Goal: Task Accomplishment & Management: Manage account settings

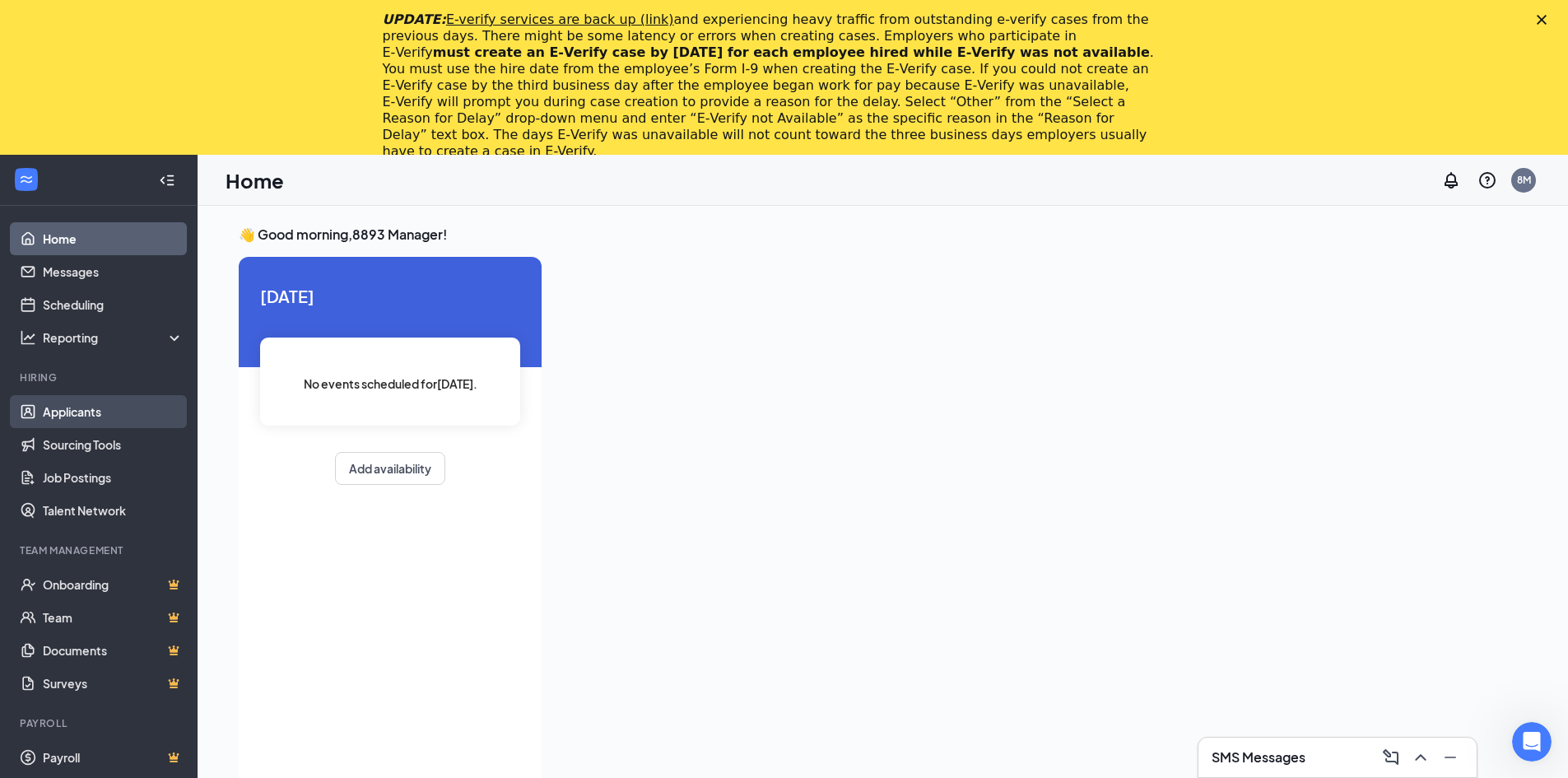
click at [59, 414] on link "Applicants" at bounding box center [113, 412] width 141 height 33
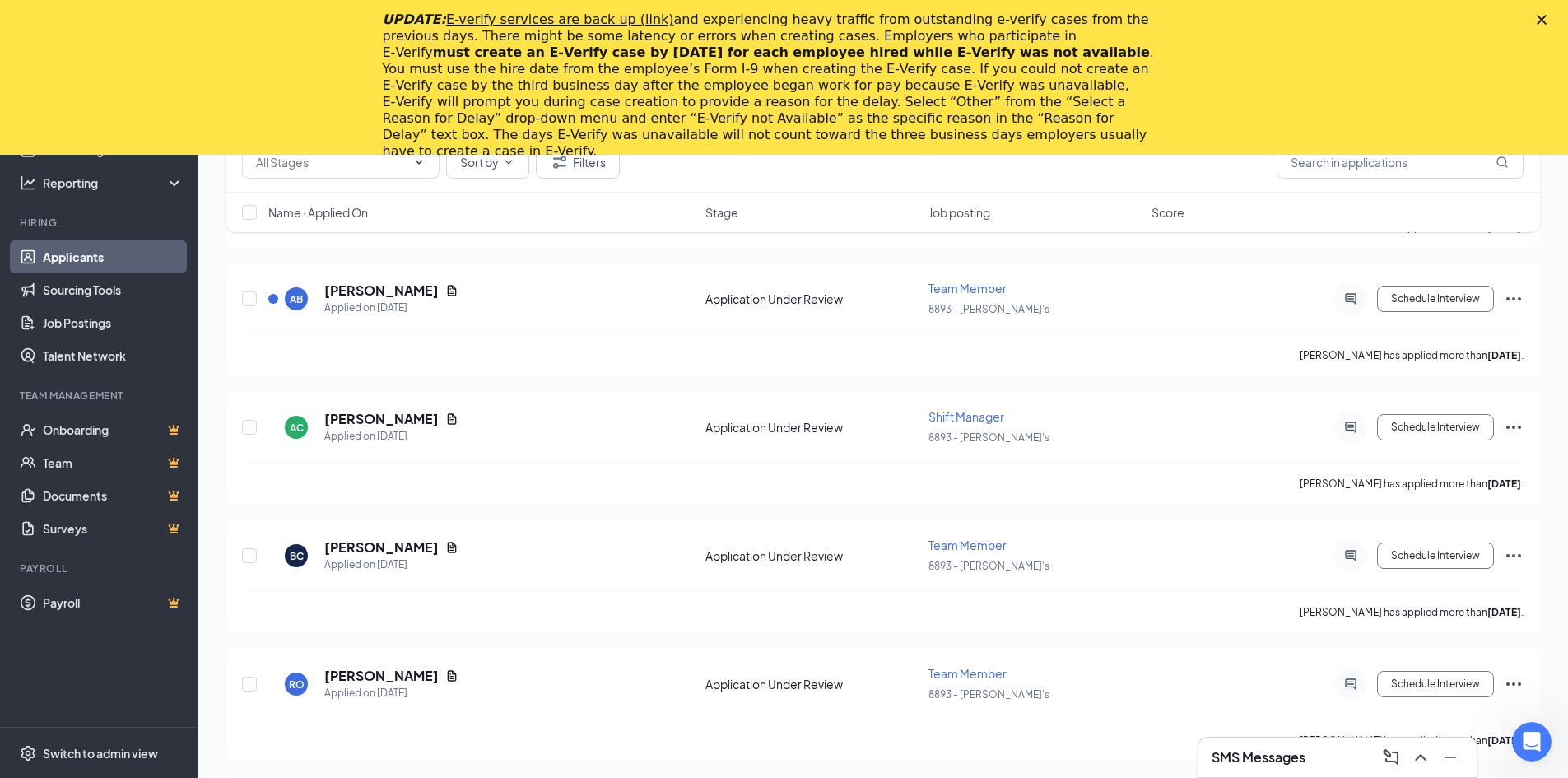
scroll to position [1728, 0]
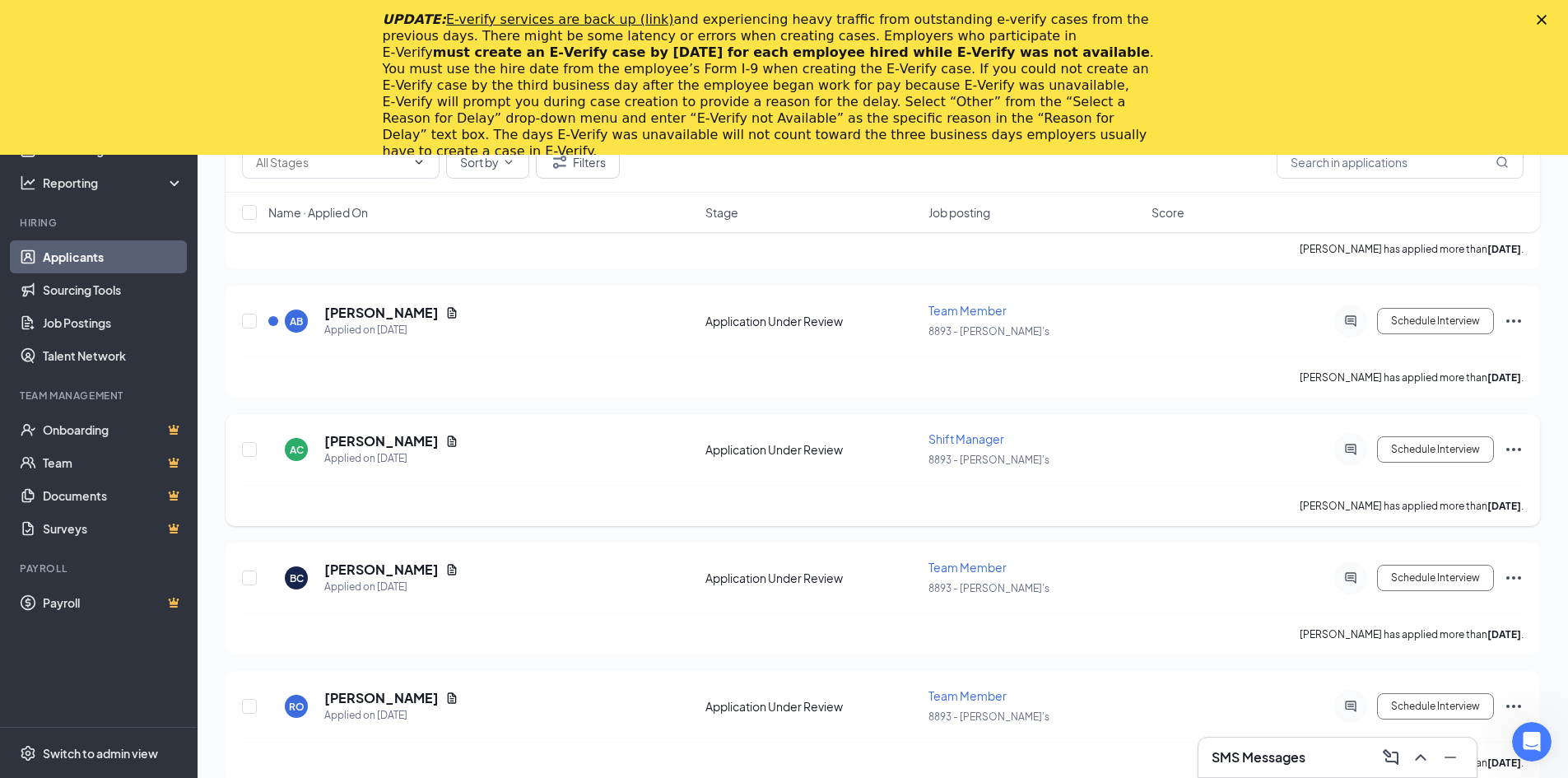
click at [1507, 449] on icon "Ellipses" at bounding box center [1513, 449] width 15 height 3
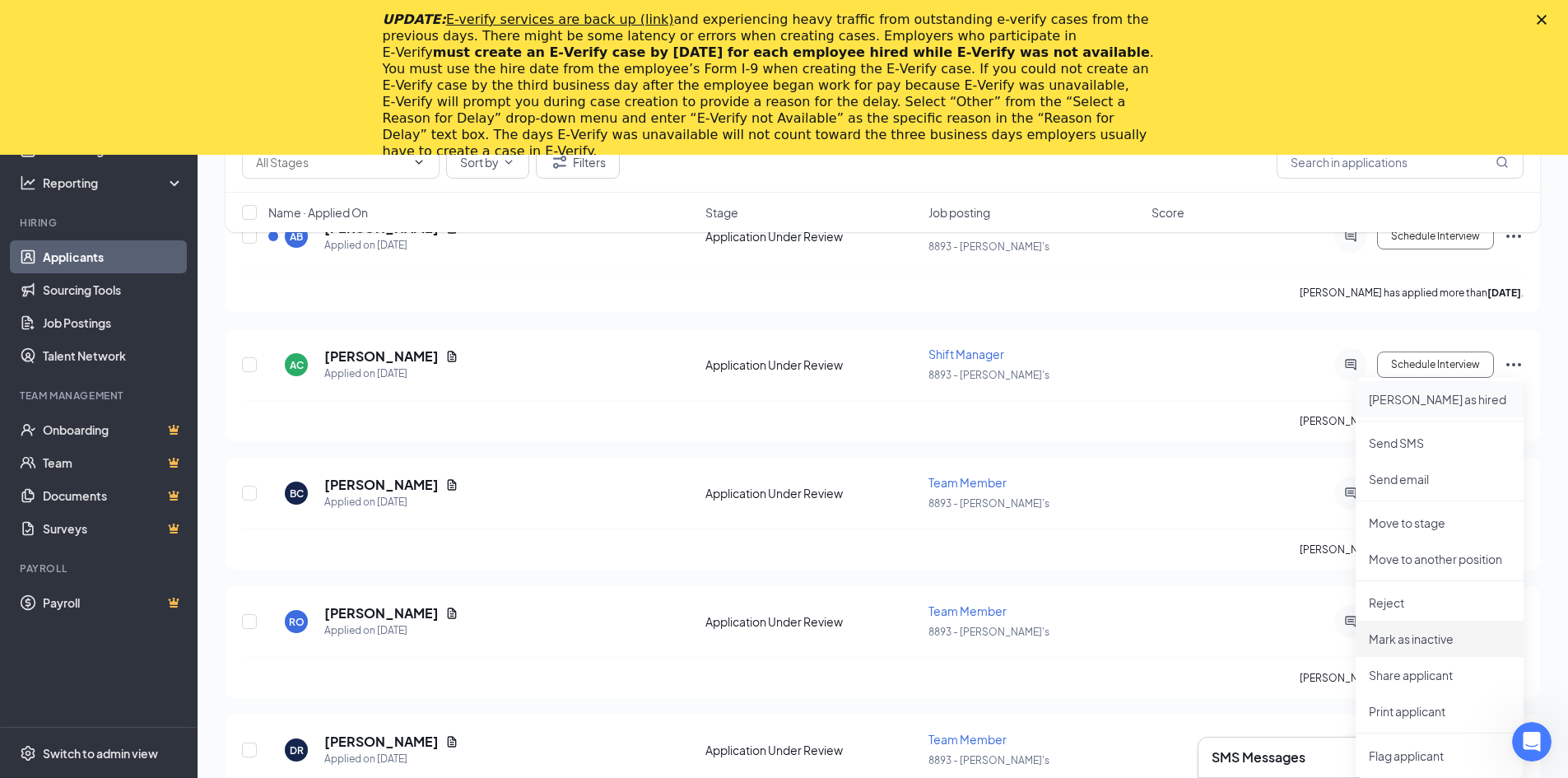
scroll to position [1811, 0]
click at [1177, 372] on div "AC [PERSON_NAME] Applied on [DATE] Application Under Review Shift Manager 8893 …" at bounding box center [883, 375] width 1281 height 54
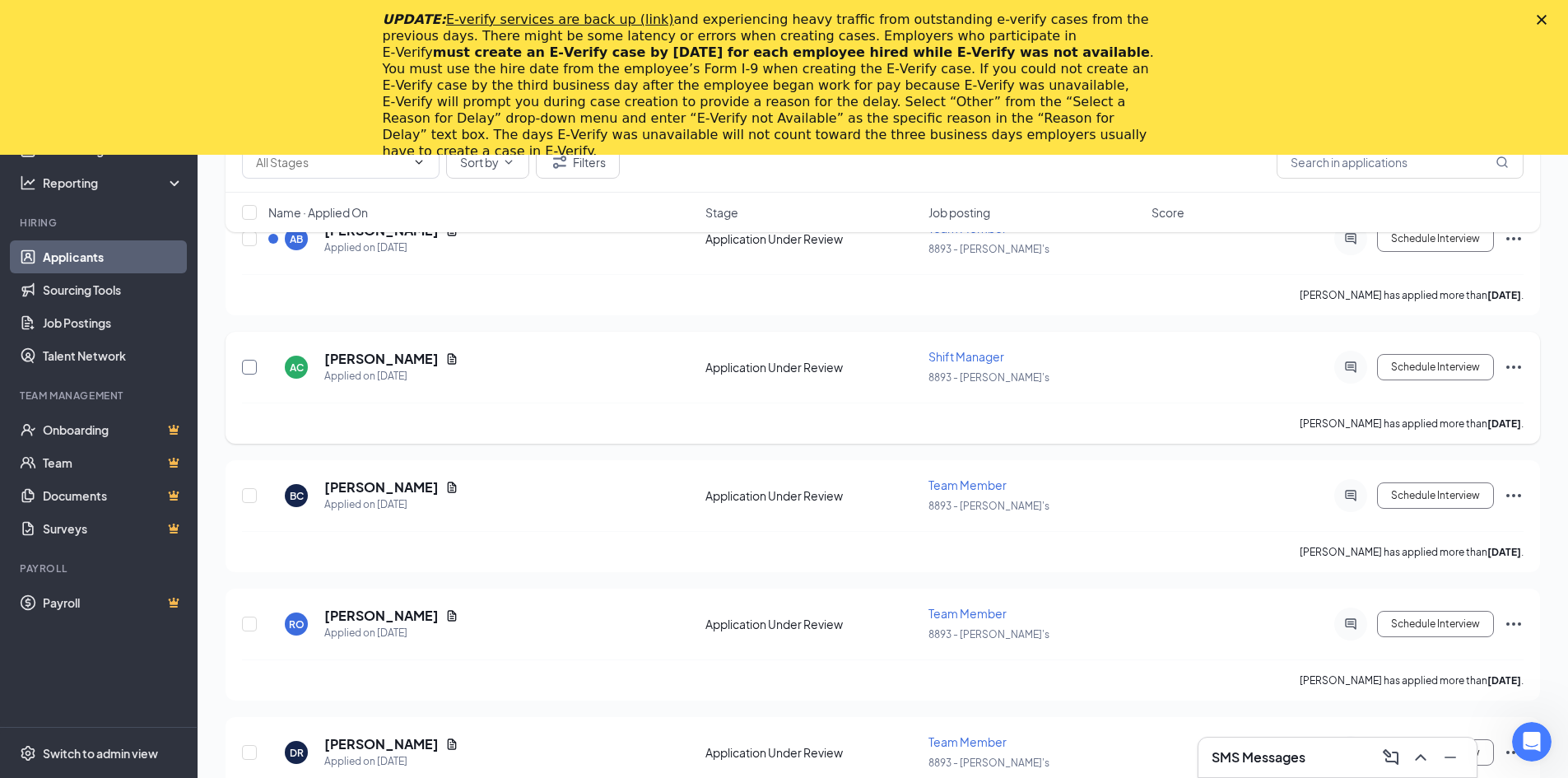
click at [253, 362] on input "checkbox" at bounding box center [249, 366] width 15 height 15
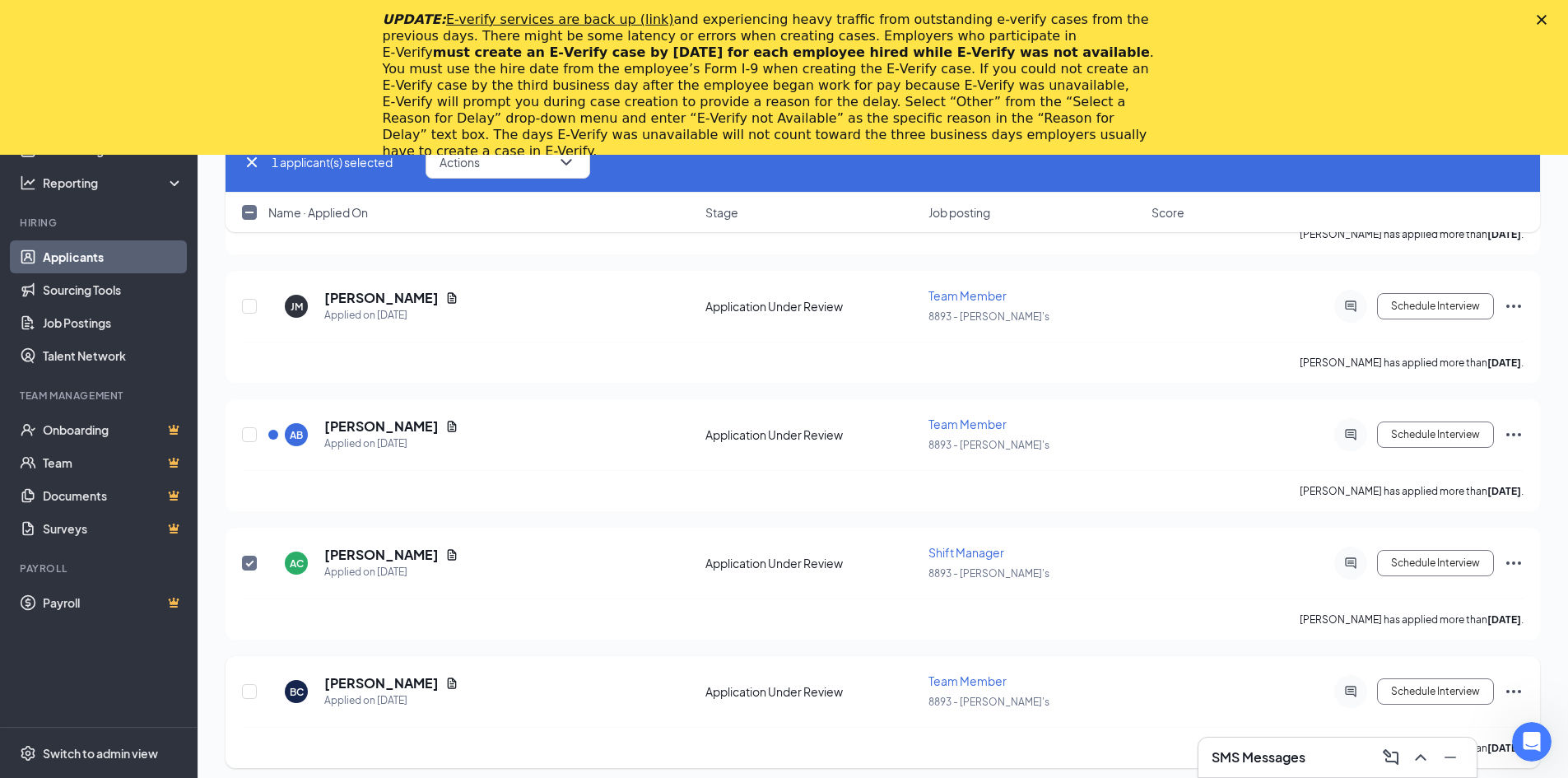
scroll to position [1564, 0]
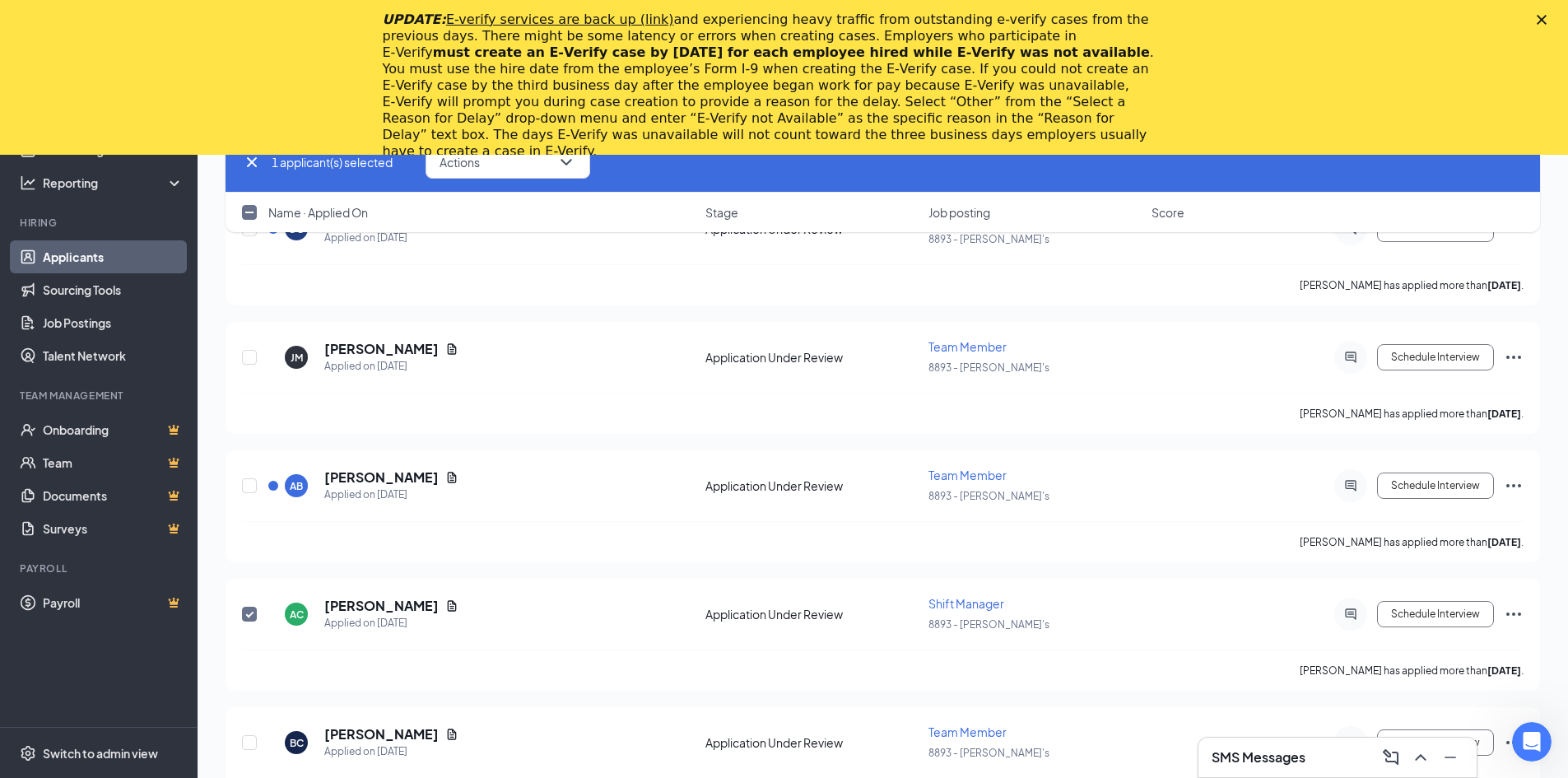
click at [1546, 23] on polygon "Close" at bounding box center [1541, 19] width 10 height 10
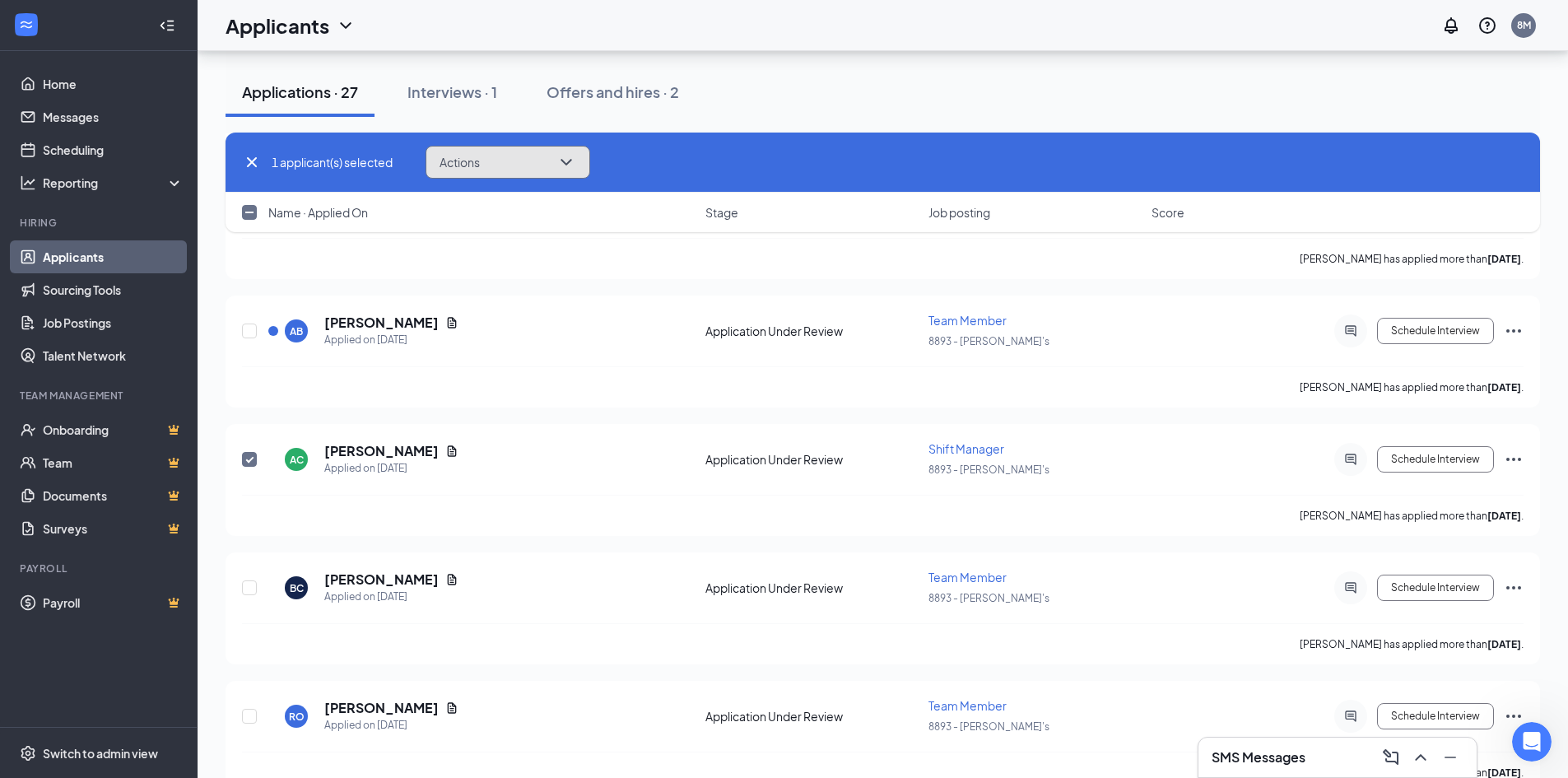
click at [576, 162] on icon "ChevronDown" at bounding box center [566, 162] width 20 height 20
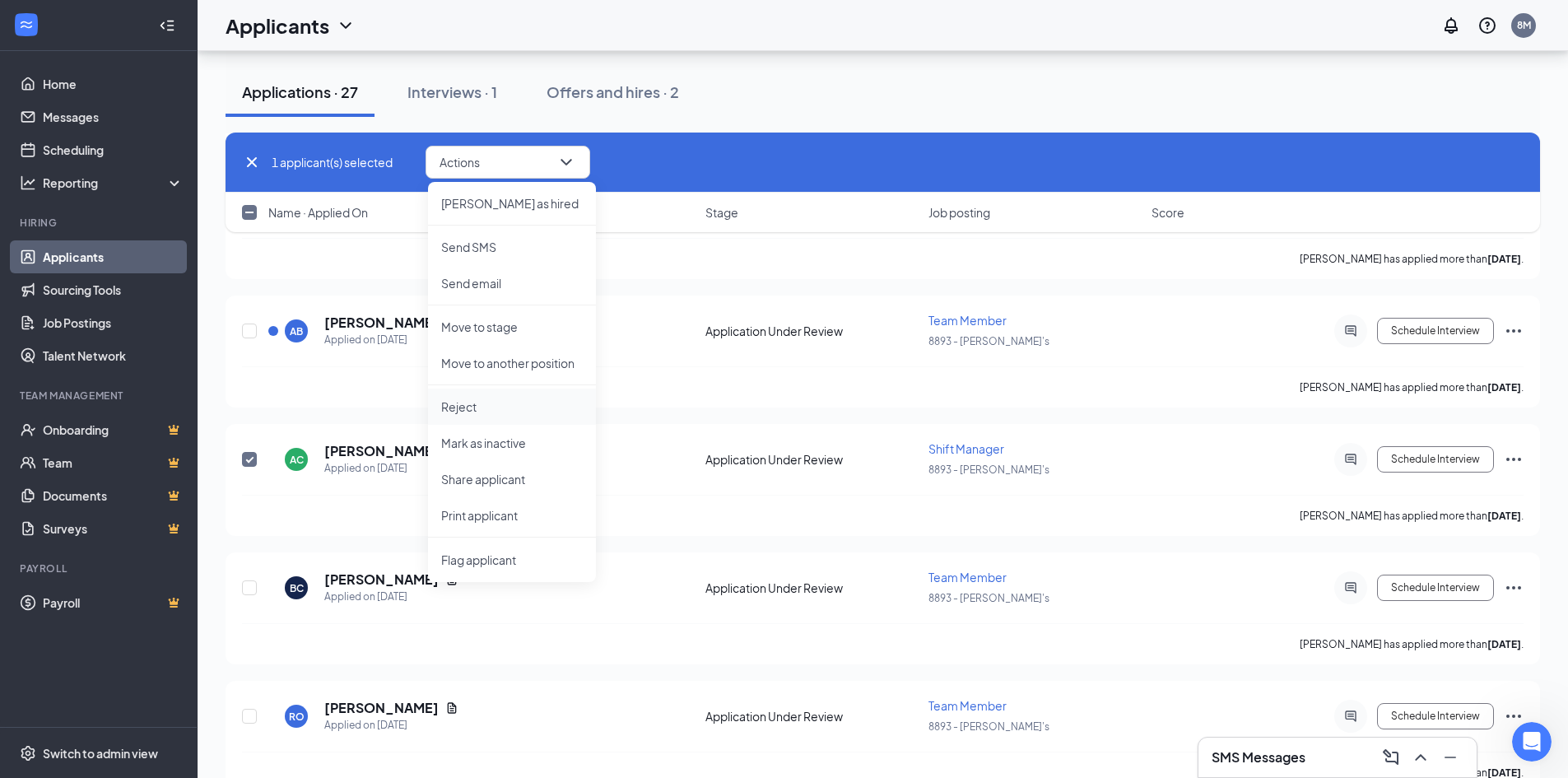
click at [475, 407] on p "Reject" at bounding box center [512, 406] width 142 height 17
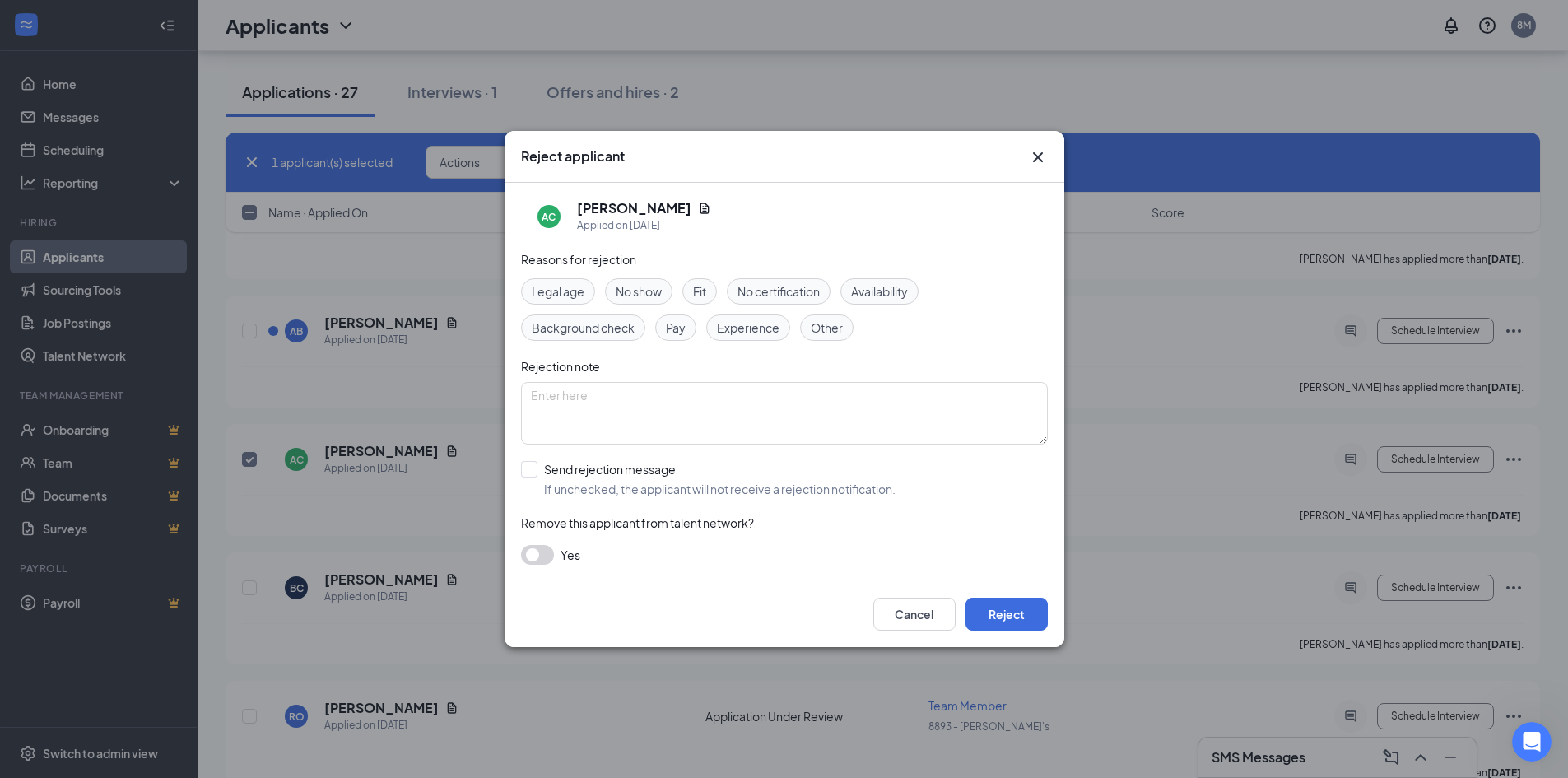
click at [750, 335] on span "Experience" at bounding box center [748, 327] width 63 height 18
click at [1033, 614] on button "Reject" at bounding box center [1007, 615] width 82 height 33
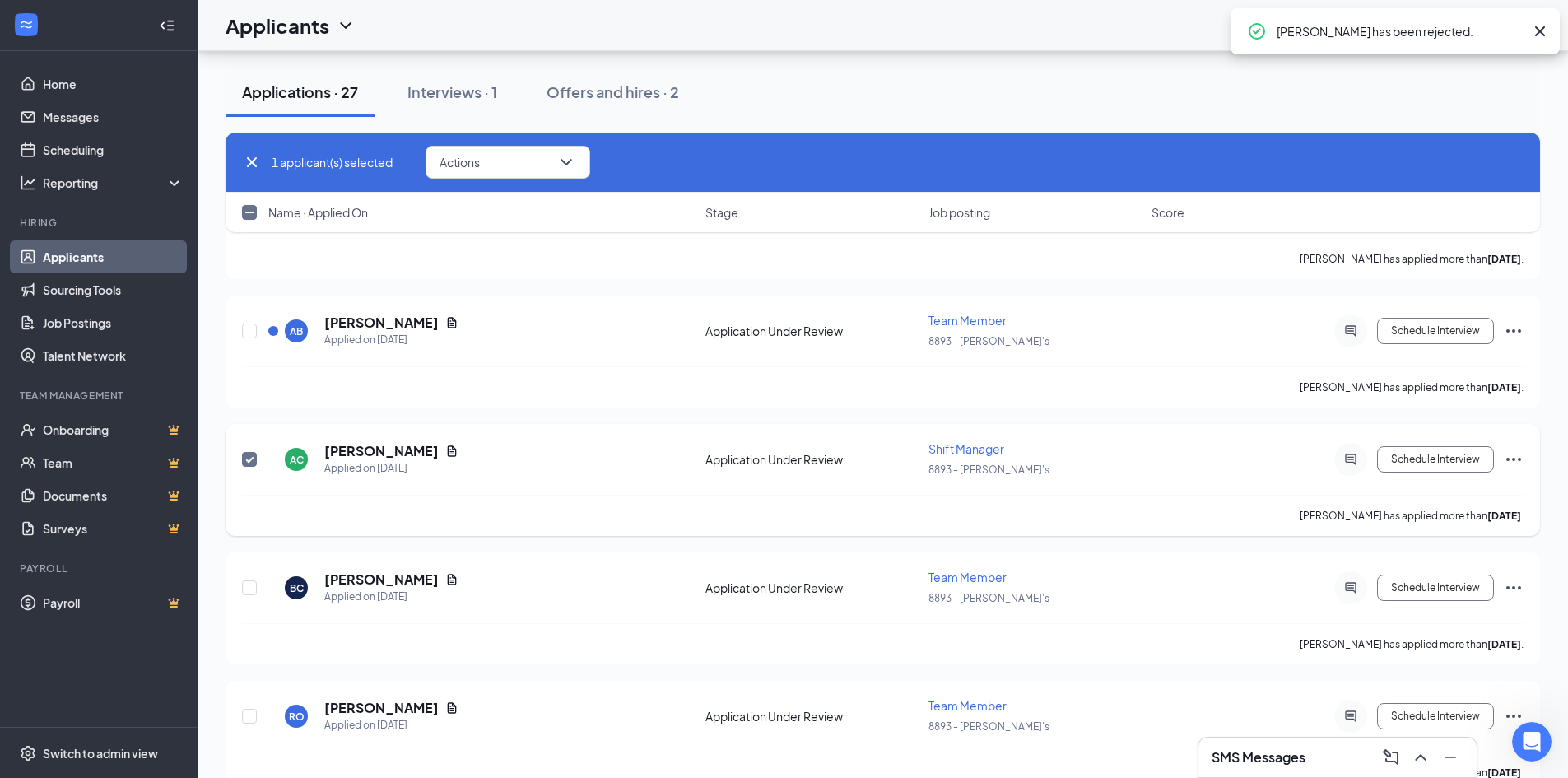
checkbox input "false"
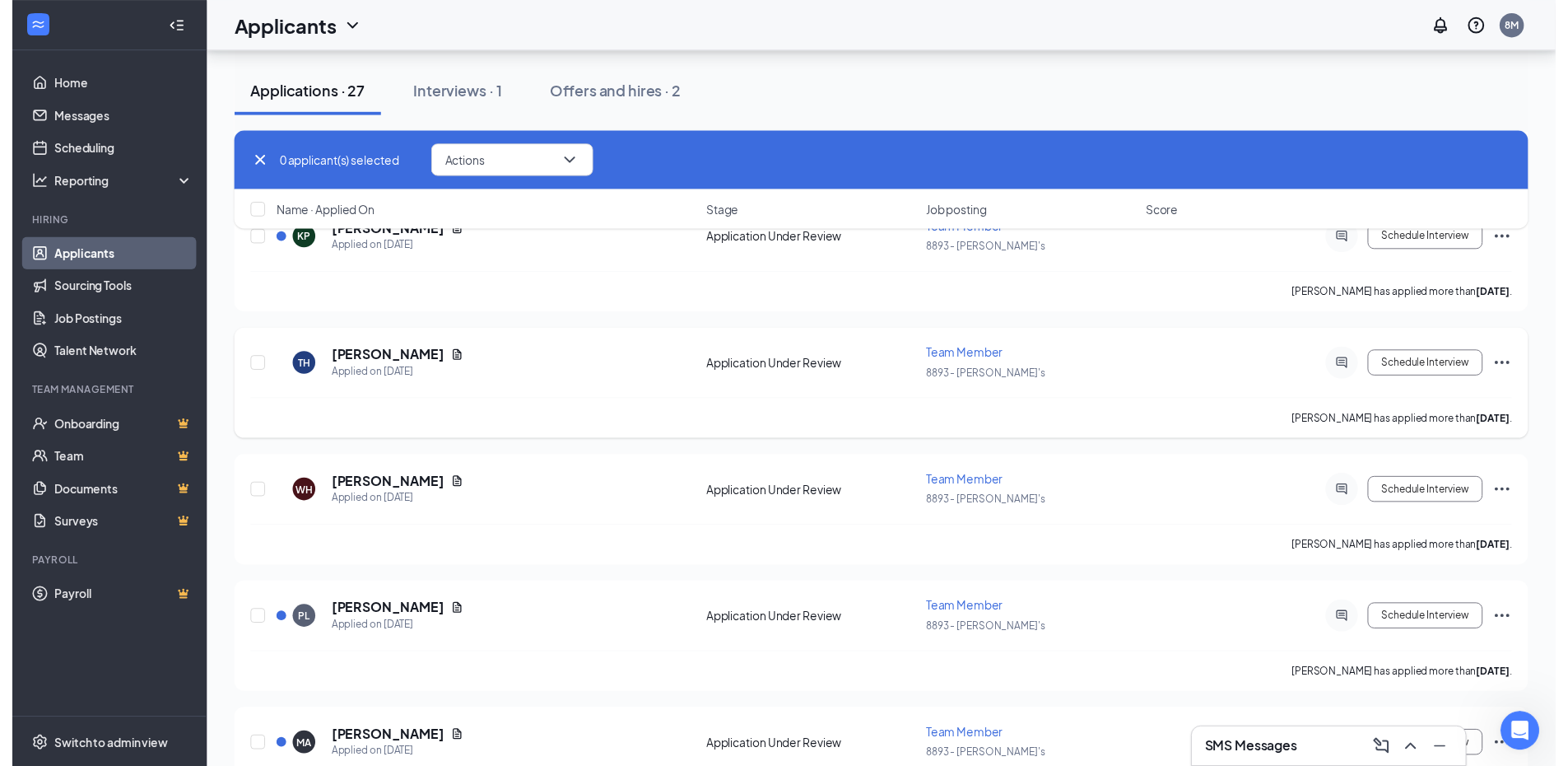
scroll to position [2306, 0]
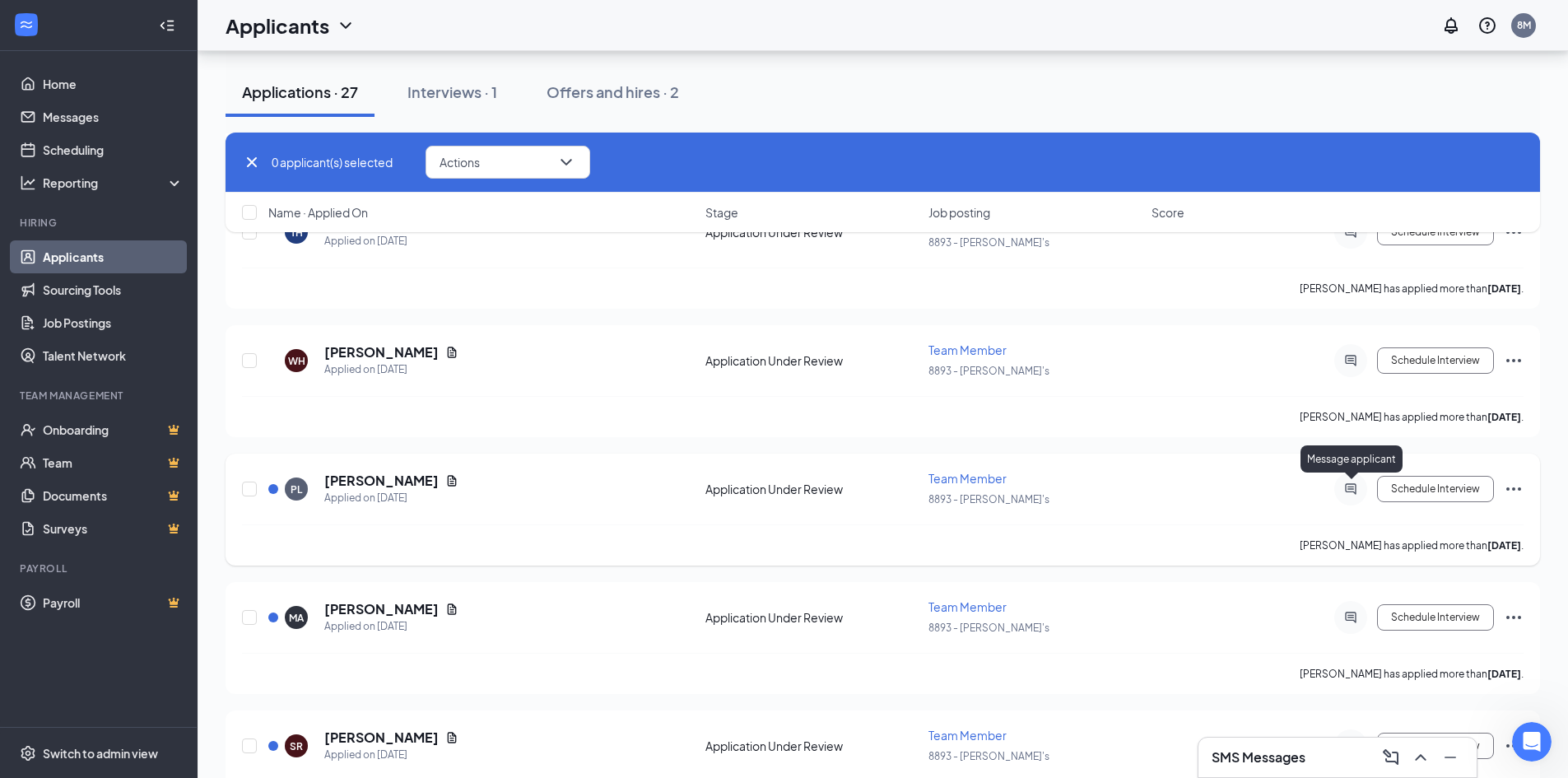
click at [1354, 490] on icon "ActiveChat" at bounding box center [1350, 489] width 20 height 13
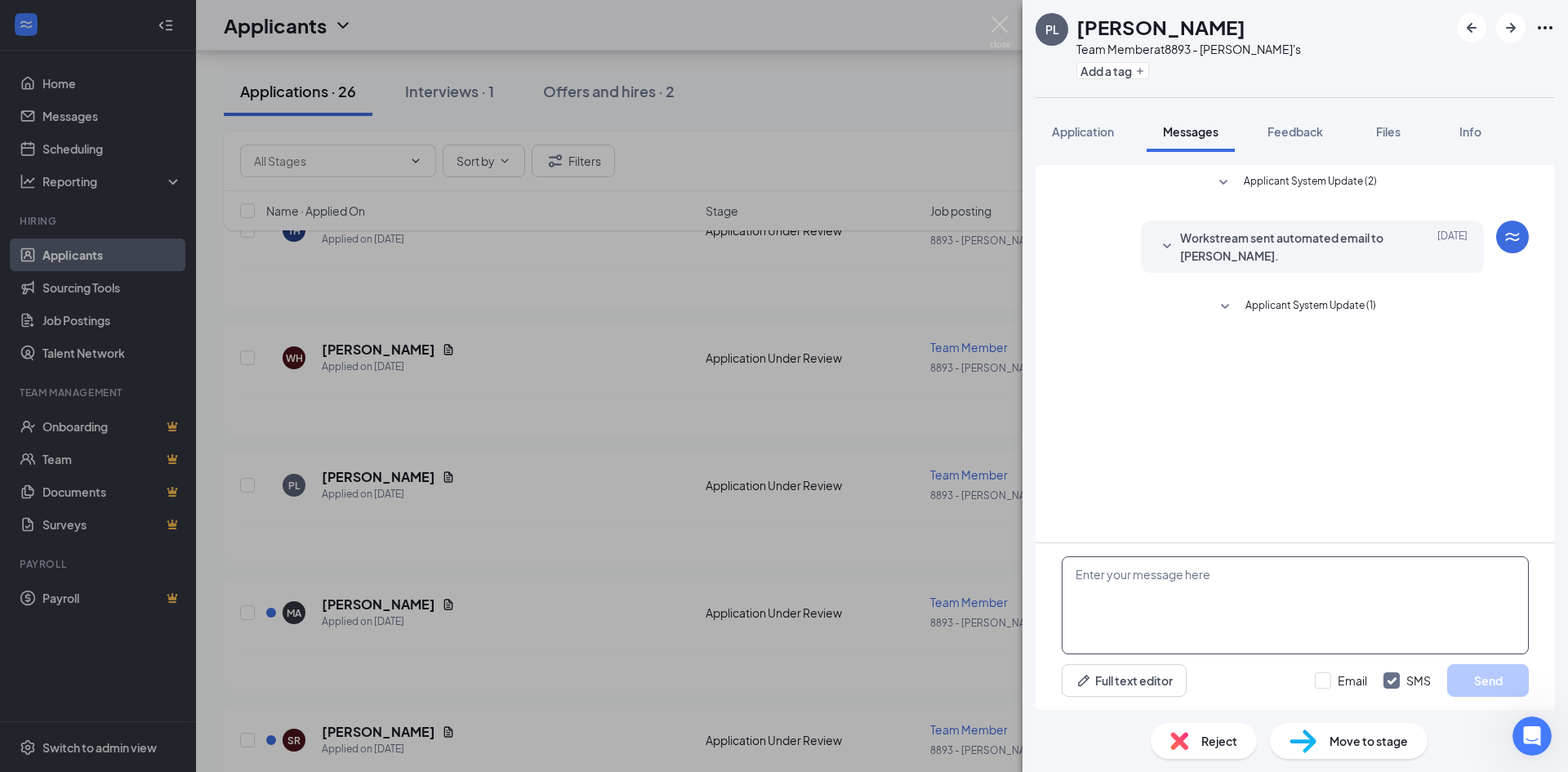
click at [1223, 612] on textarea at bounding box center [1295, 605] width 467 height 98
type textarea "can you come in for an interview [DATE] ro [DATE] at 9am?"
click at [1475, 674] on button "Send" at bounding box center [1488, 681] width 82 height 33
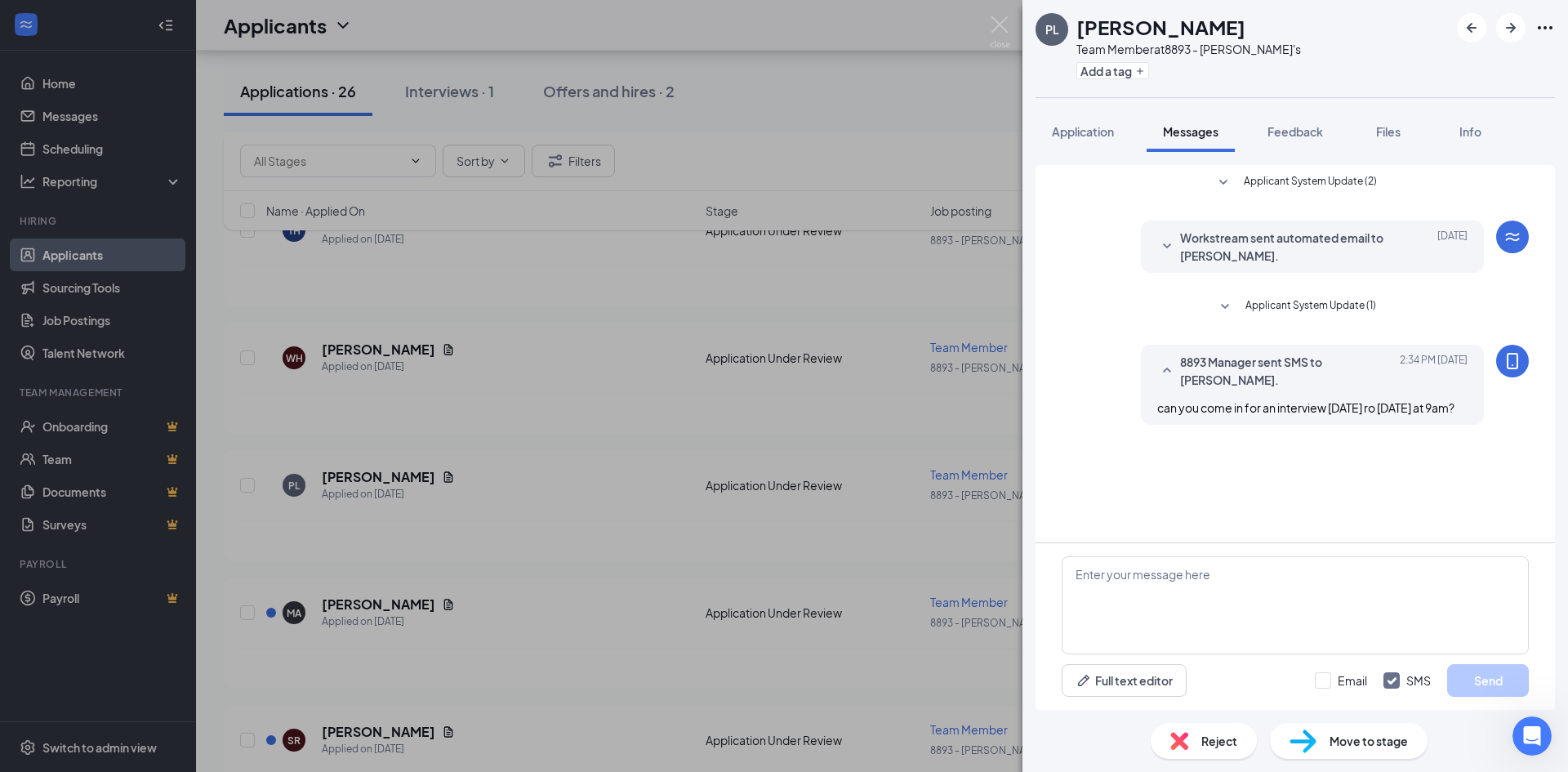
click at [975, 65] on div "PL [PERSON_NAME] Team Member at 8893 - [PERSON_NAME]'s Add a tag Application Me…" at bounding box center [784, 386] width 1568 height 772
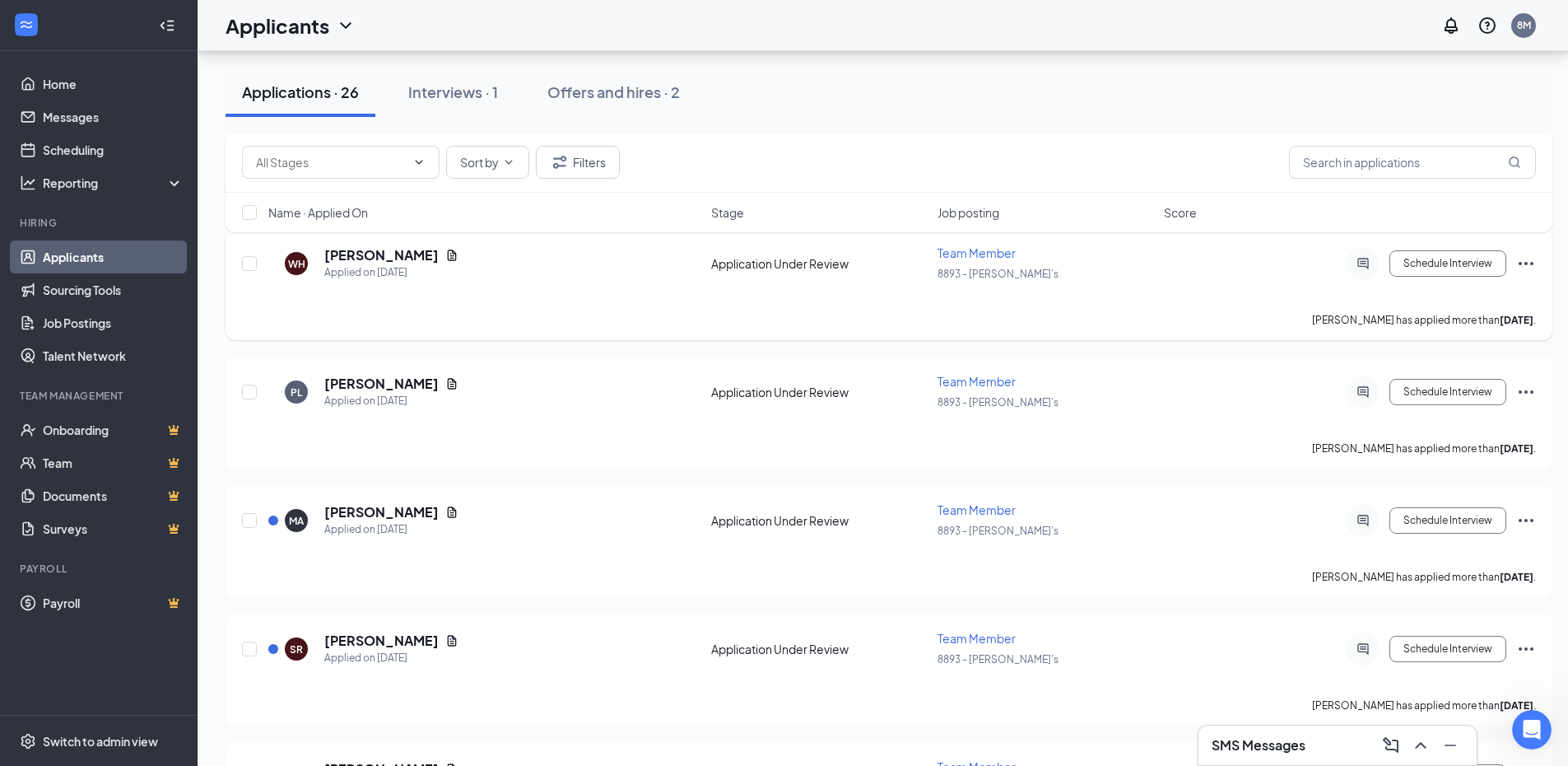
scroll to position [2717, 0]
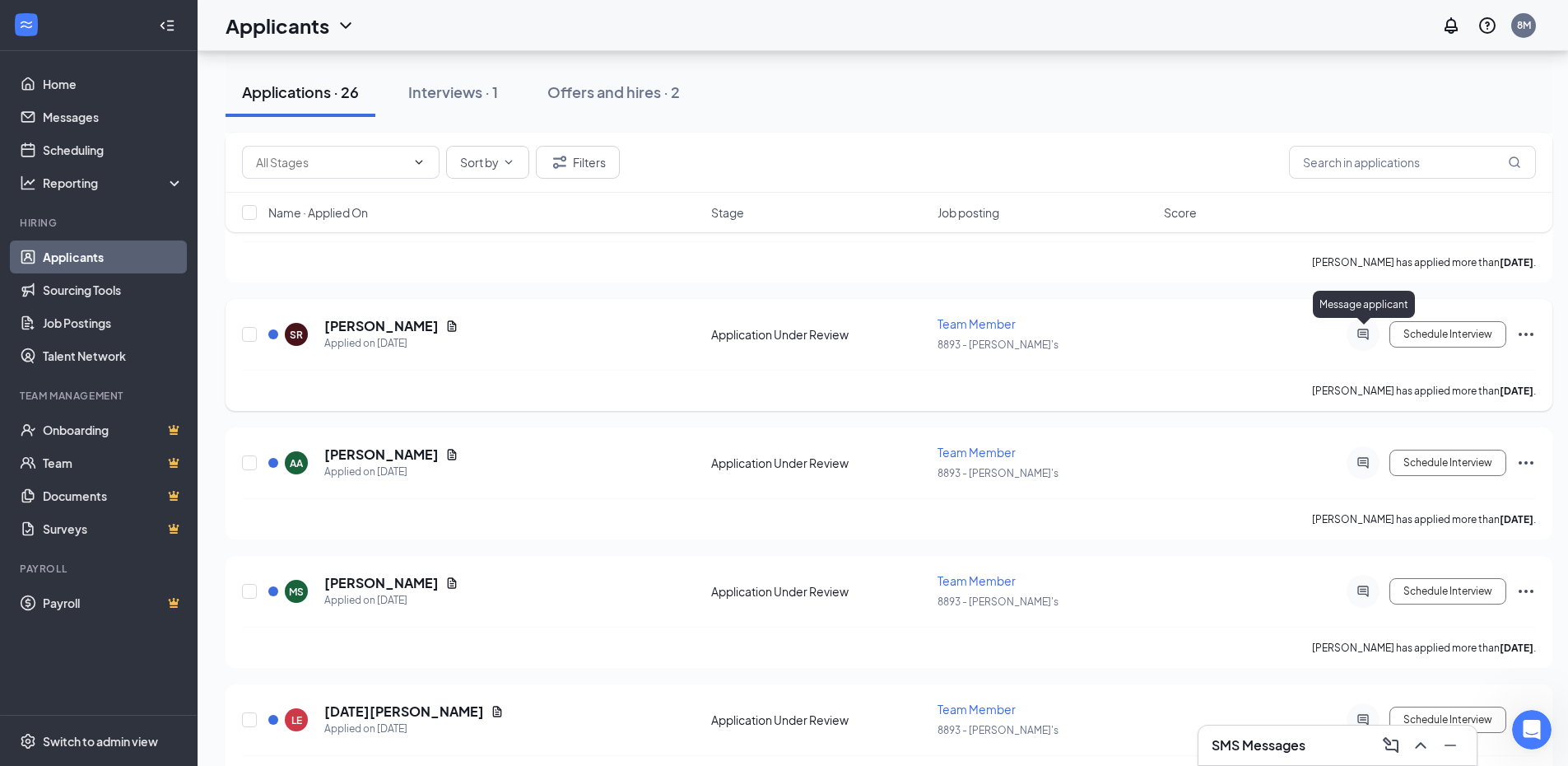
click at [1367, 338] on icon "ActiveChat" at bounding box center [1363, 334] width 10 height 10
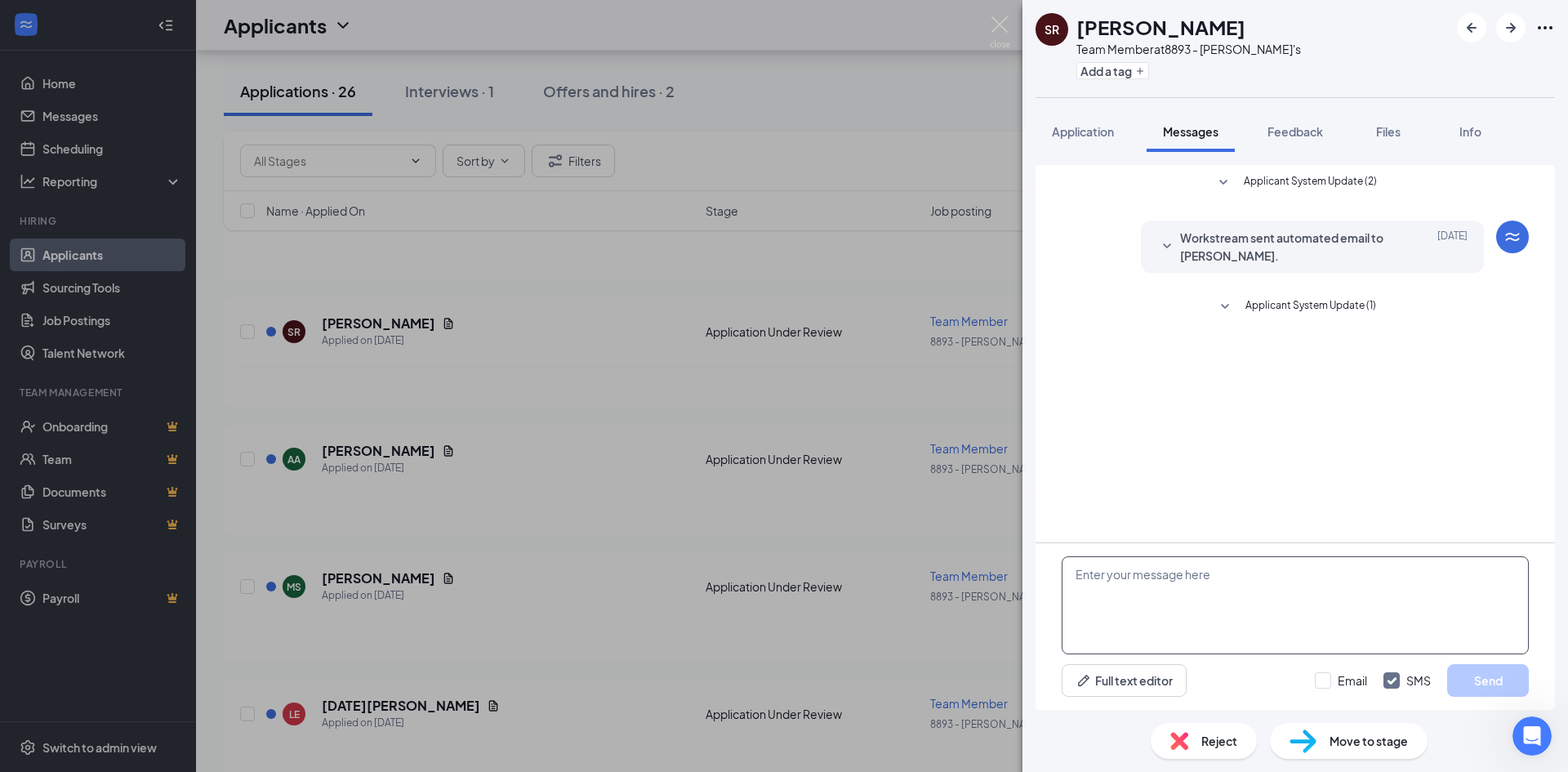
click at [1182, 603] on textarea at bounding box center [1295, 605] width 467 height 98
type textarea "can you come in for an interview [DATE] or [DATE] at 9am with [PERSON_NAME]?"
click at [1469, 675] on button "Send" at bounding box center [1488, 681] width 82 height 33
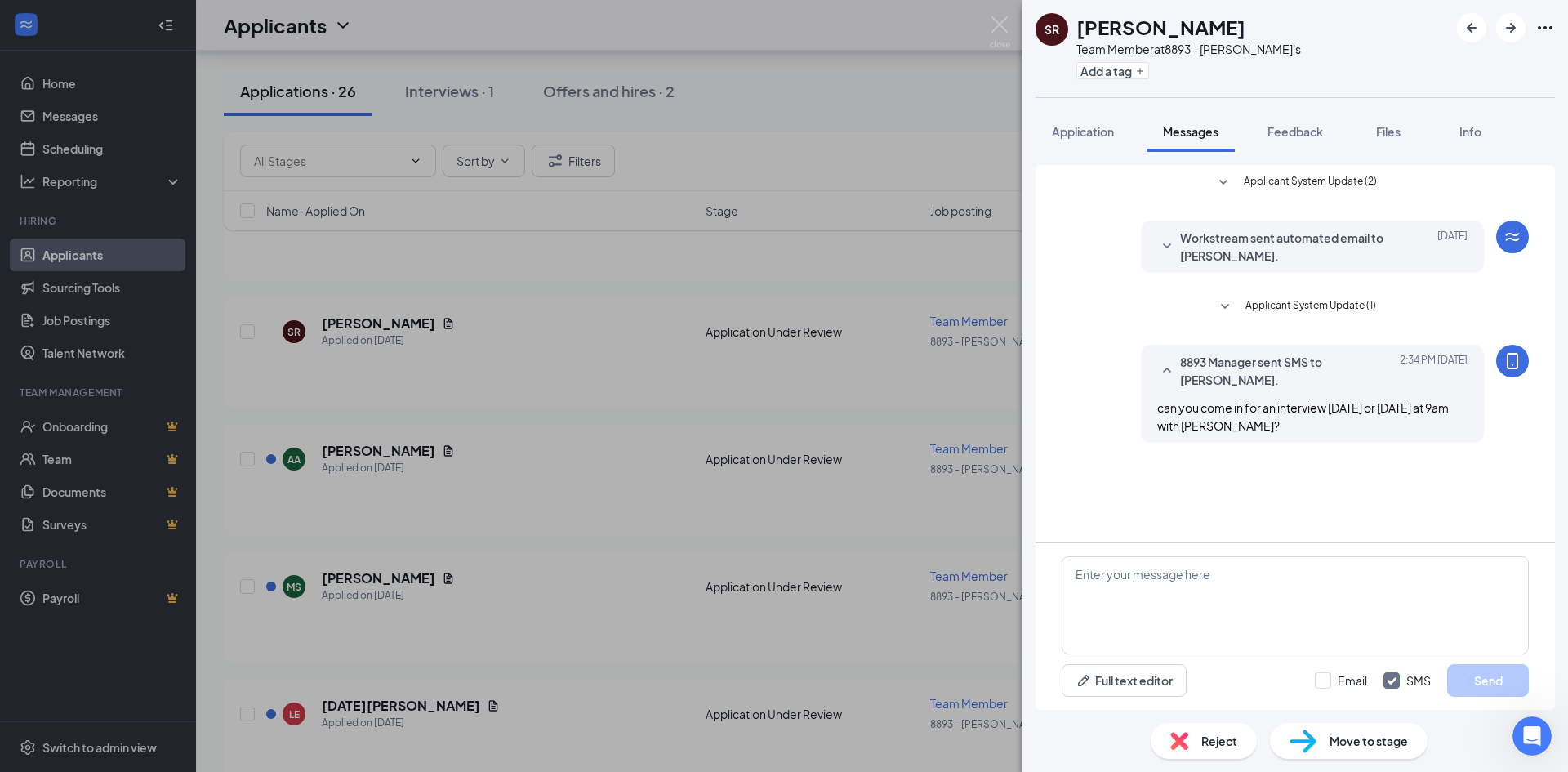
click at [872, 81] on div "SR [PERSON_NAME] Team Member at 8893 - [PERSON_NAME]'s Add a tag Application Me…" at bounding box center [784, 386] width 1568 height 772
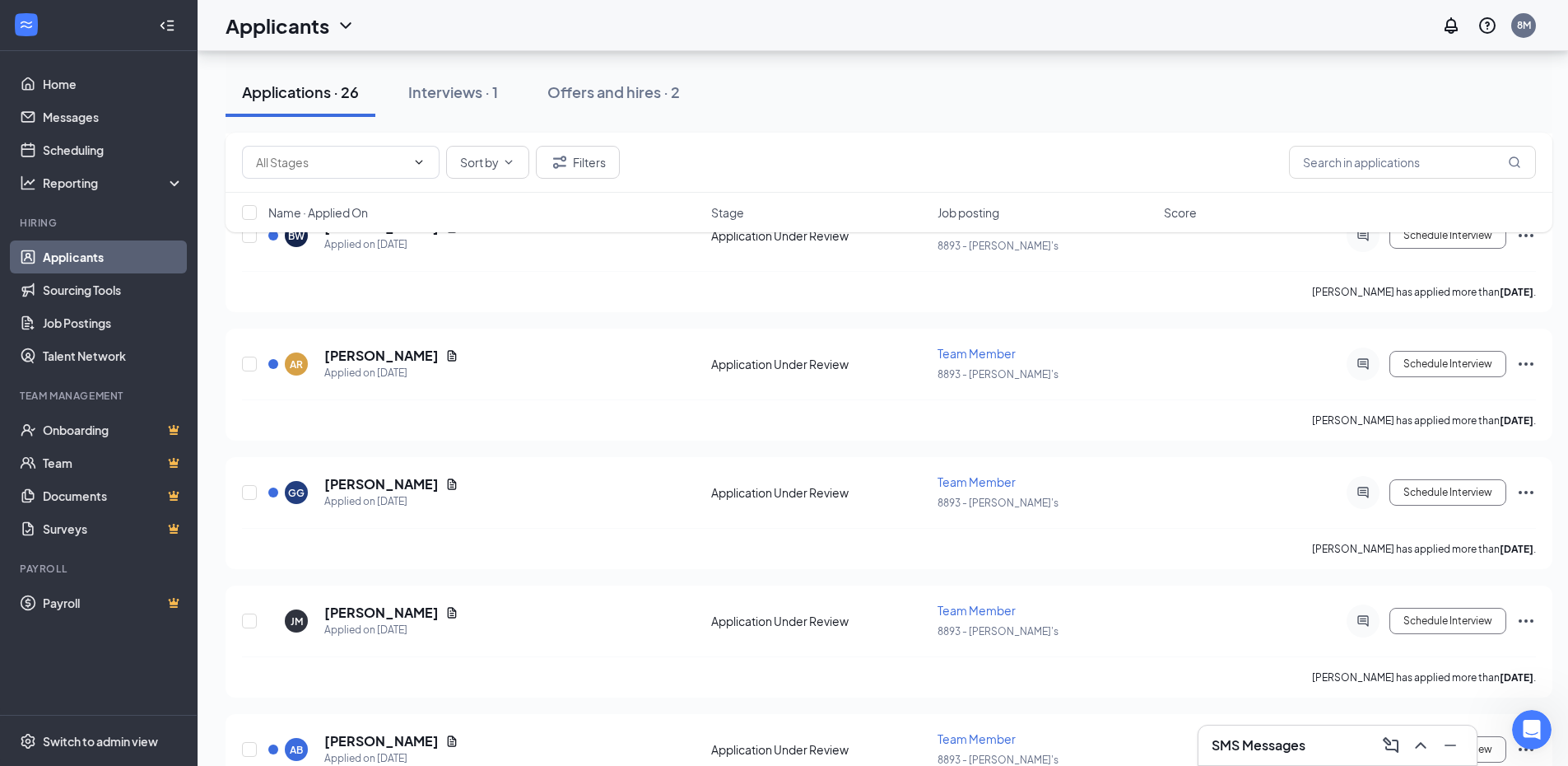
scroll to position [1152, 0]
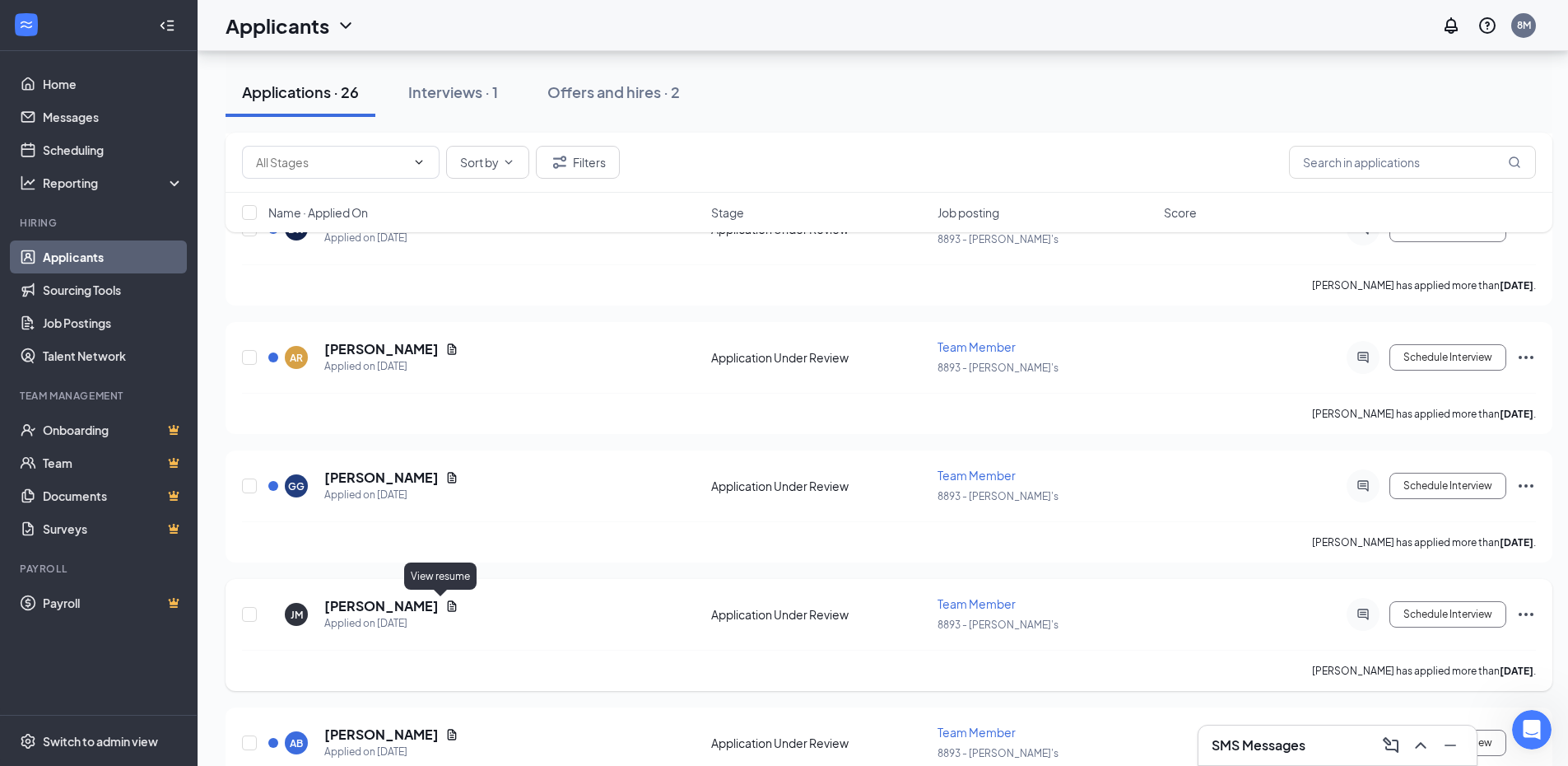
click at [448, 610] on icon "Document" at bounding box center [452, 605] width 9 height 10
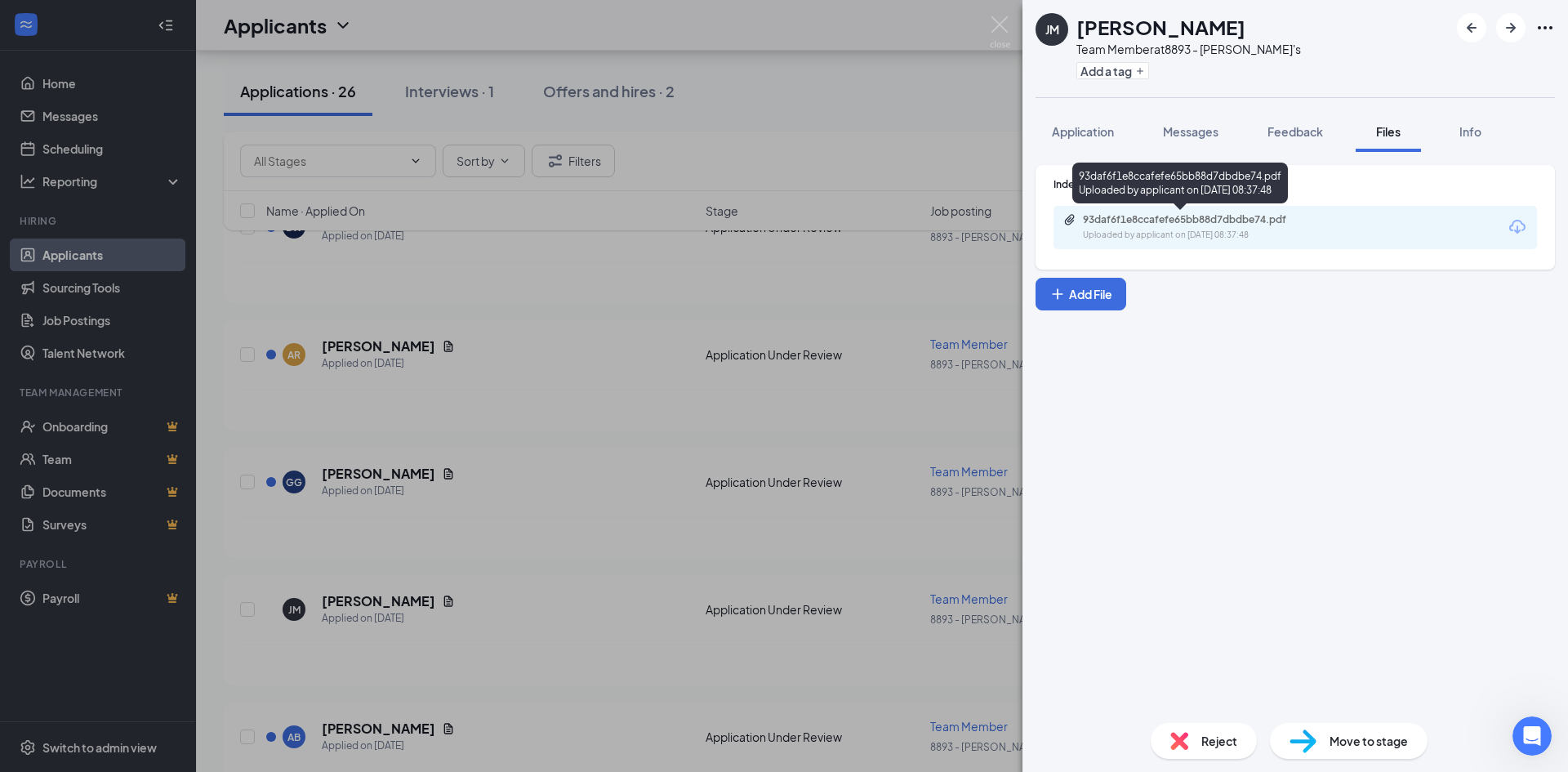
click at [1182, 220] on div "93daf6f1e8ccafefe65bb88d7dbdbe74.pdf" at bounding box center [1198, 219] width 229 height 13
click at [1197, 135] on span "Messages" at bounding box center [1191, 131] width 56 height 15
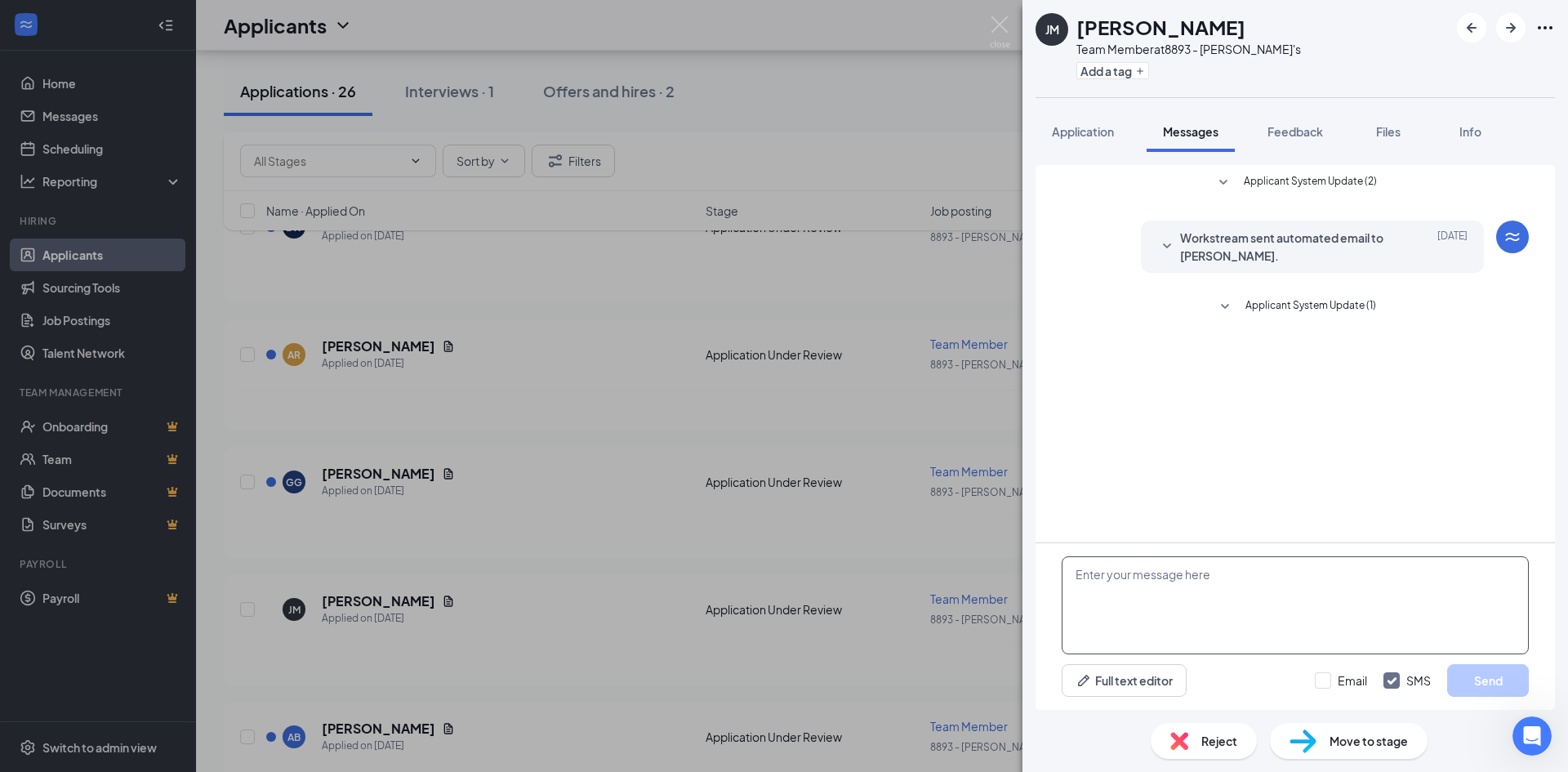
click at [1168, 627] on textarea at bounding box center [1295, 605] width 467 height 98
type textarea "Can you come in for an interview [DATE] or [DATE] with [PERSON_NAME]?"
click at [1503, 681] on button "Send" at bounding box center [1488, 681] width 82 height 33
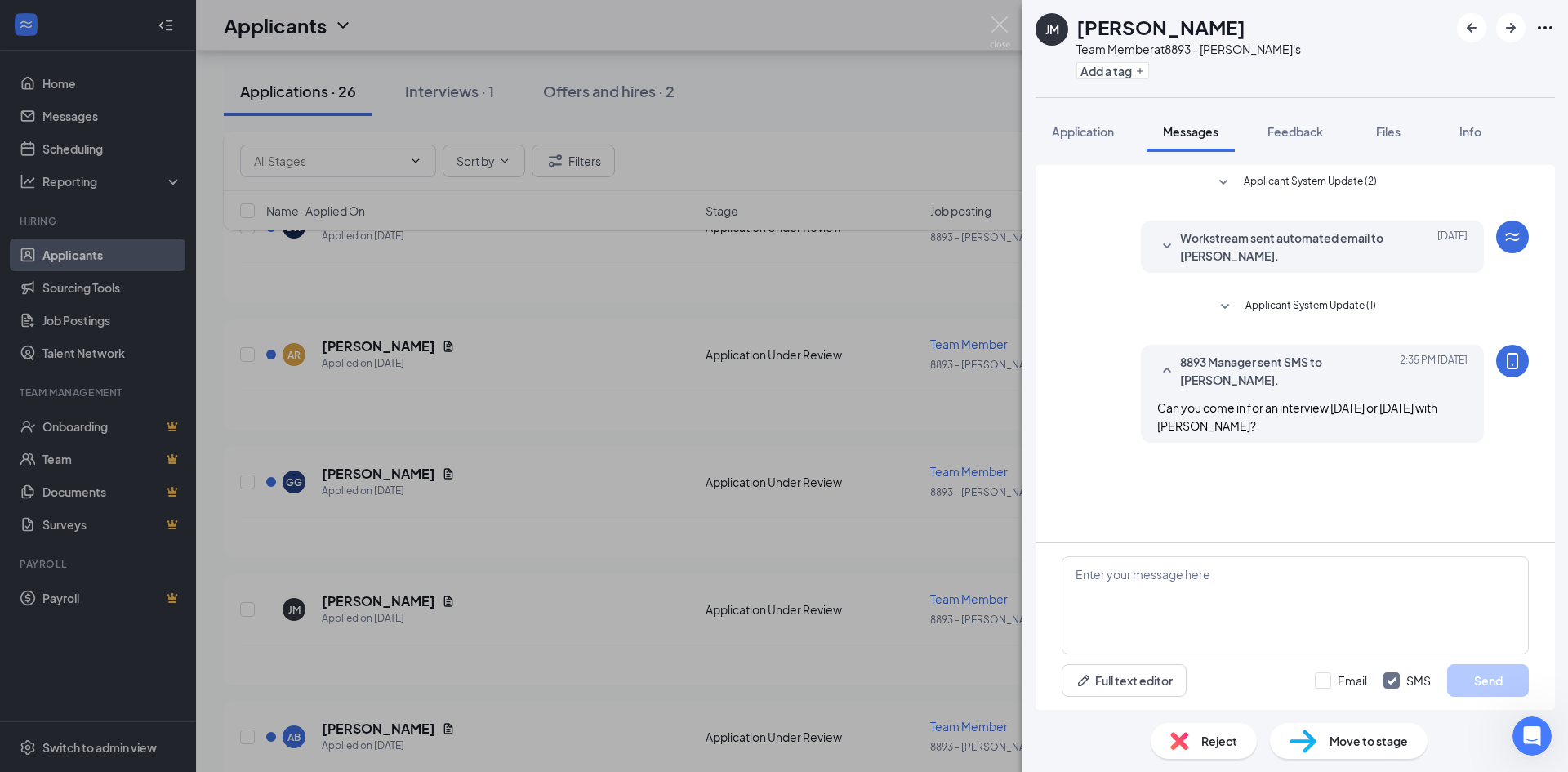
click at [941, 94] on div "[PERSON_NAME] Jayden [PERSON_NAME] Team Member at 8893 - [PERSON_NAME]'s Add a …" at bounding box center [784, 386] width 1568 height 772
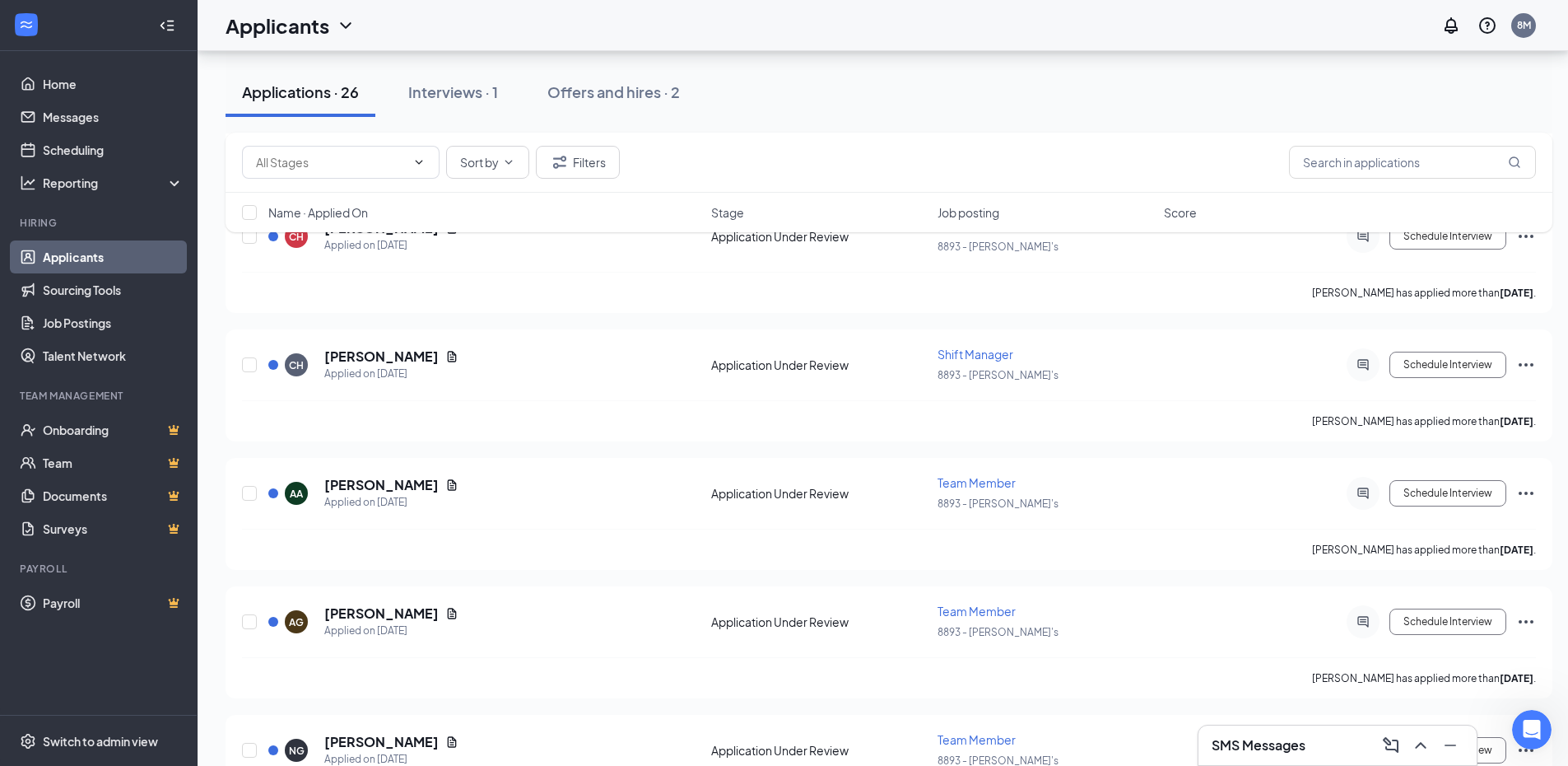
scroll to position [164, 0]
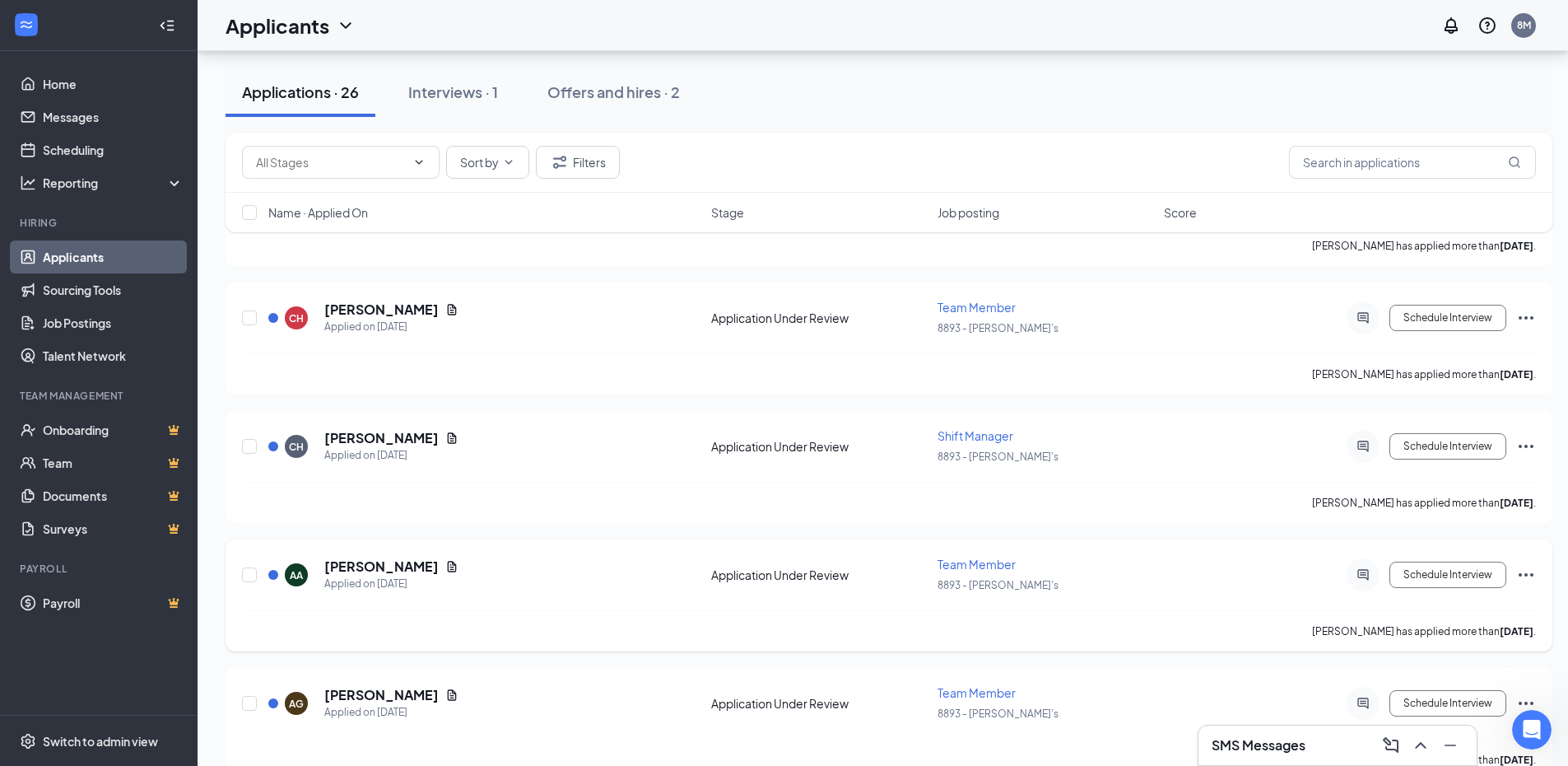
click at [964, 568] on span "Team Member" at bounding box center [976, 564] width 78 height 15
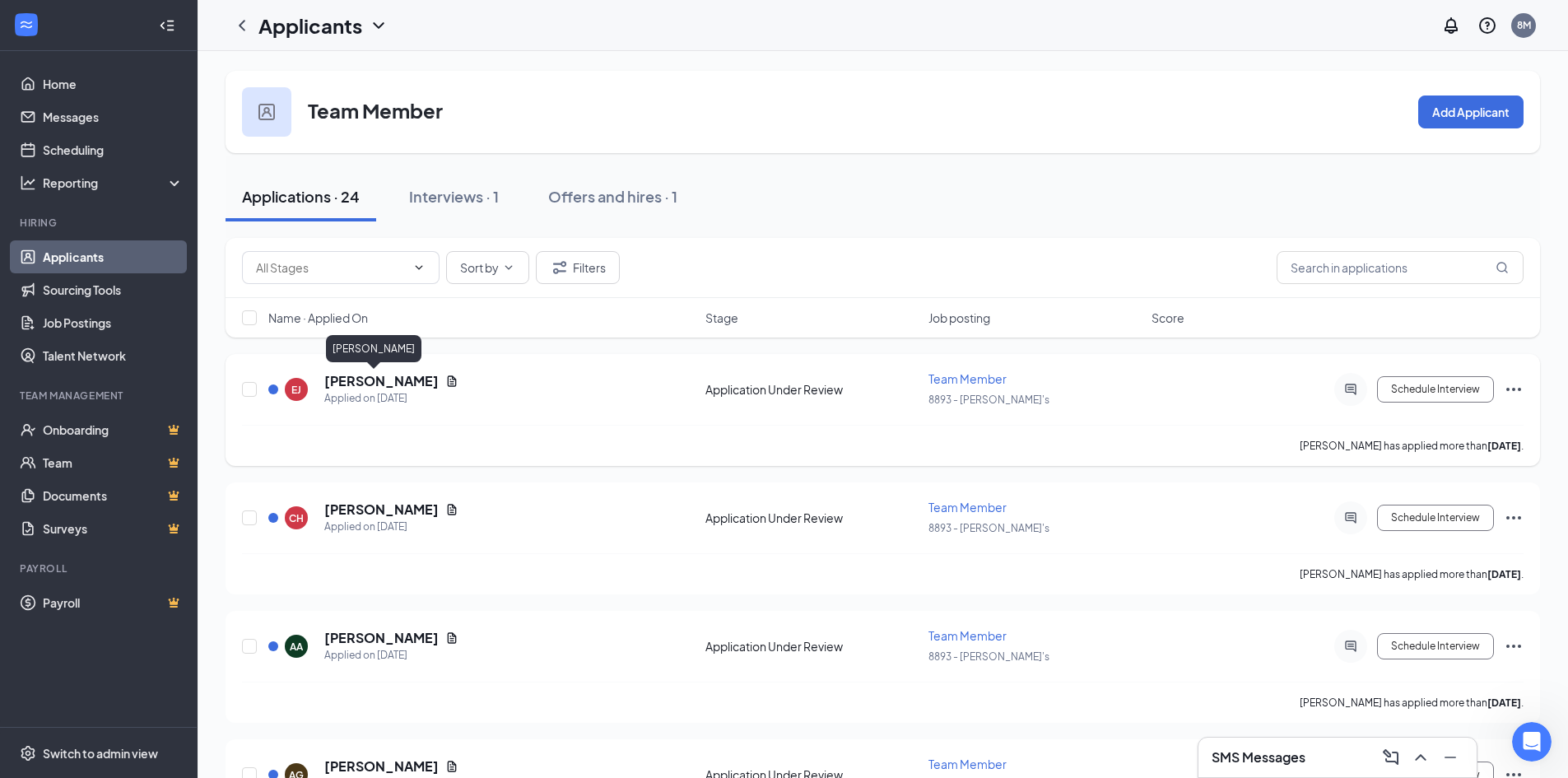
click at [362, 380] on h5 "[PERSON_NAME]" at bounding box center [381, 381] width 114 height 18
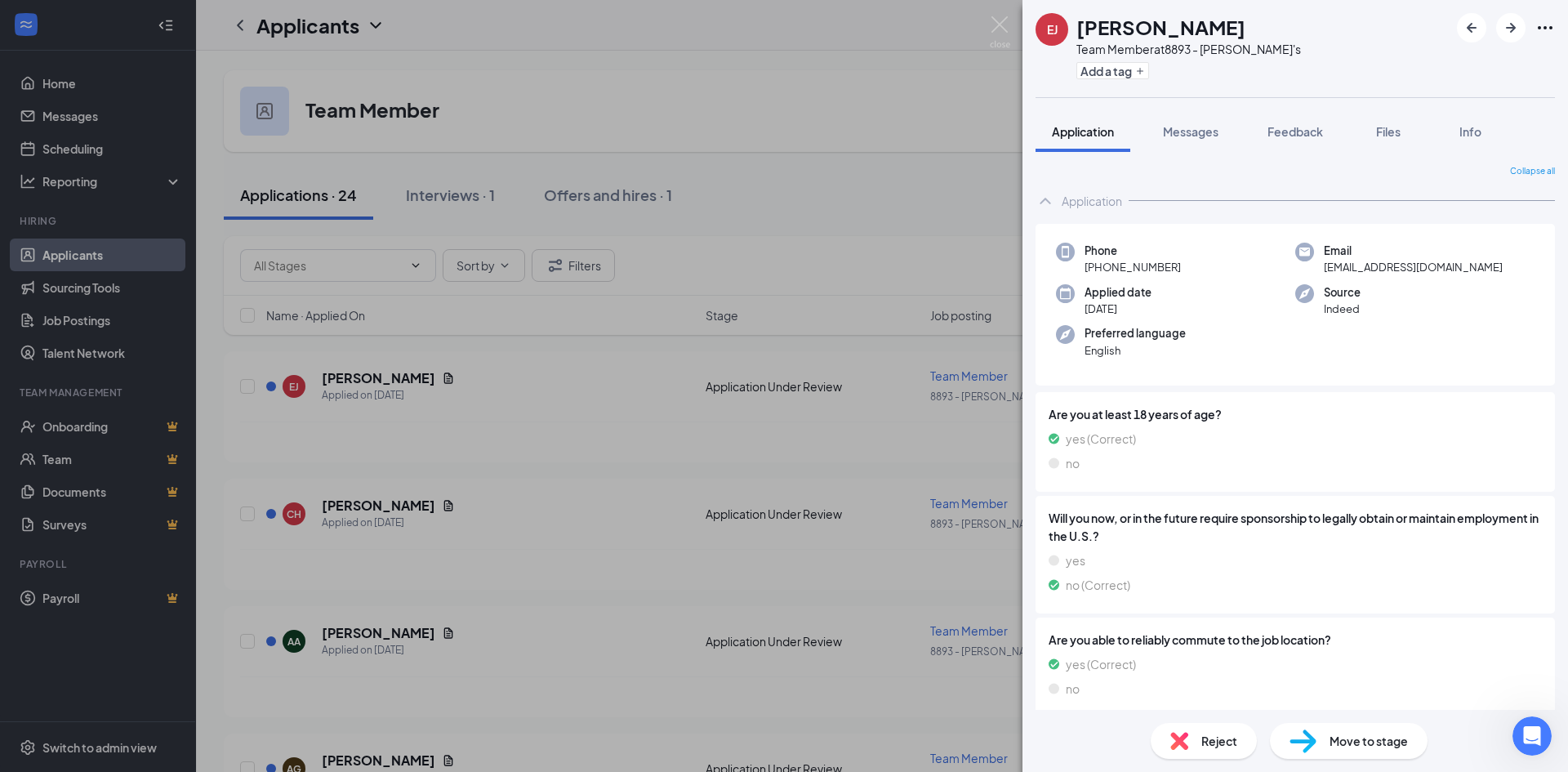
click at [428, 408] on div "[PERSON_NAME] [PERSON_NAME] Team Member at 8893 - [PERSON_NAME]'s Add a tag App…" at bounding box center [784, 386] width 1568 height 772
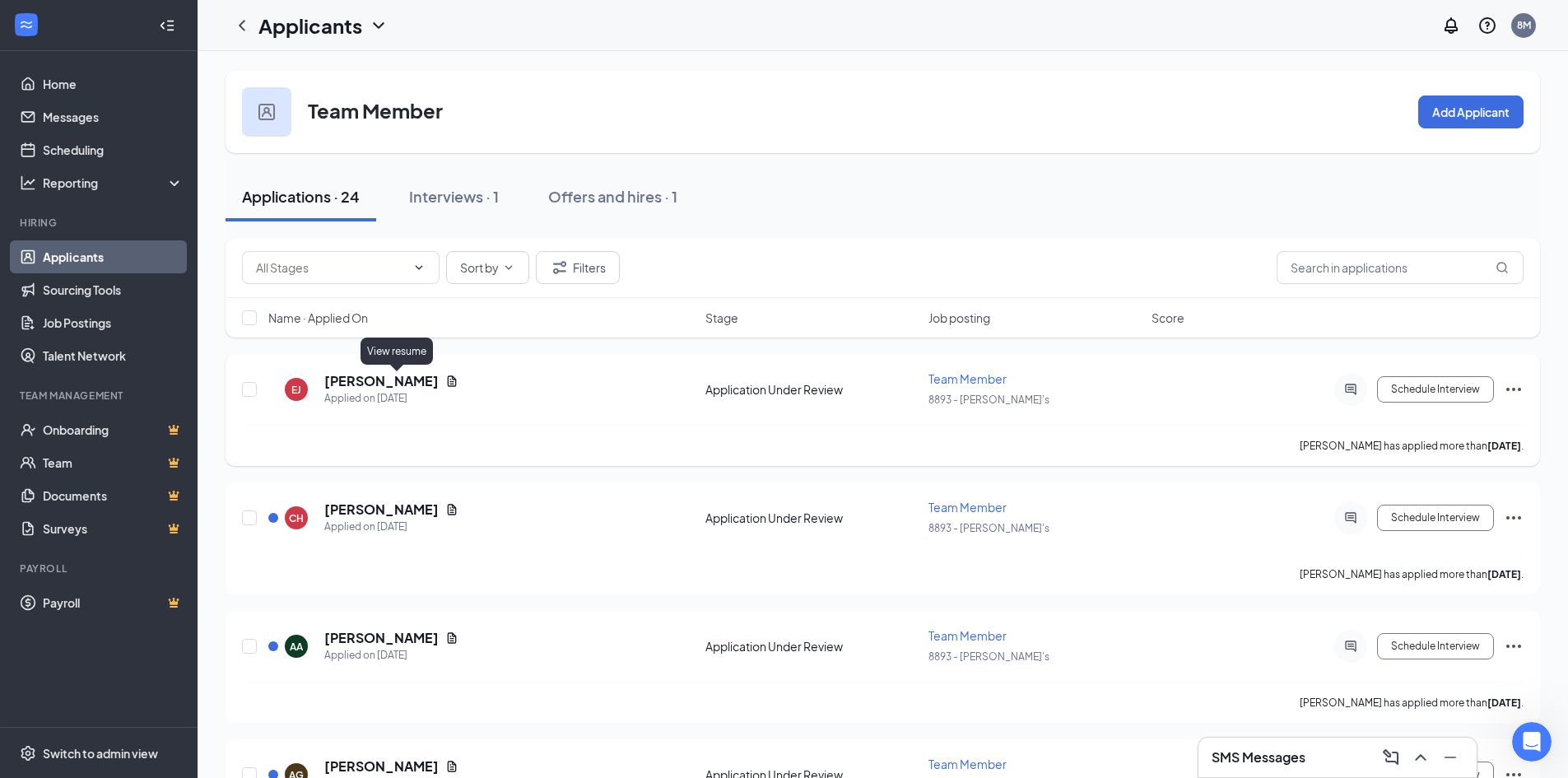
click at [445, 383] on icon "Document" at bounding box center [451, 380] width 13 height 13
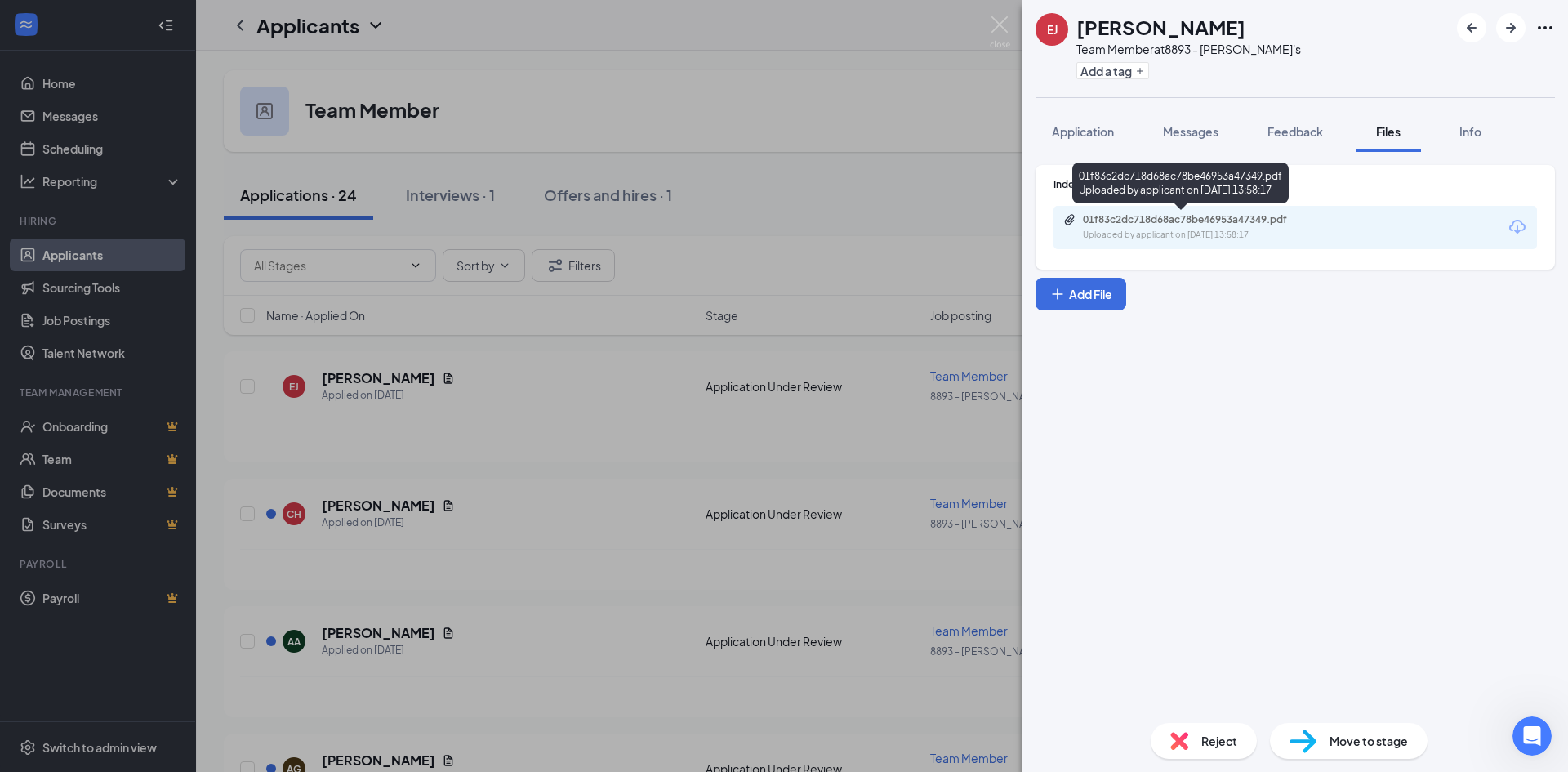
click at [1212, 221] on div "01f83c2dc718d68ac78be46953a47349.pdf" at bounding box center [1198, 219] width 229 height 13
click at [580, 527] on div "[PERSON_NAME] [PERSON_NAME] Team Member at 8893 - [PERSON_NAME]'s Add a tag App…" at bounding box center [784, 386] width 1568 height 772
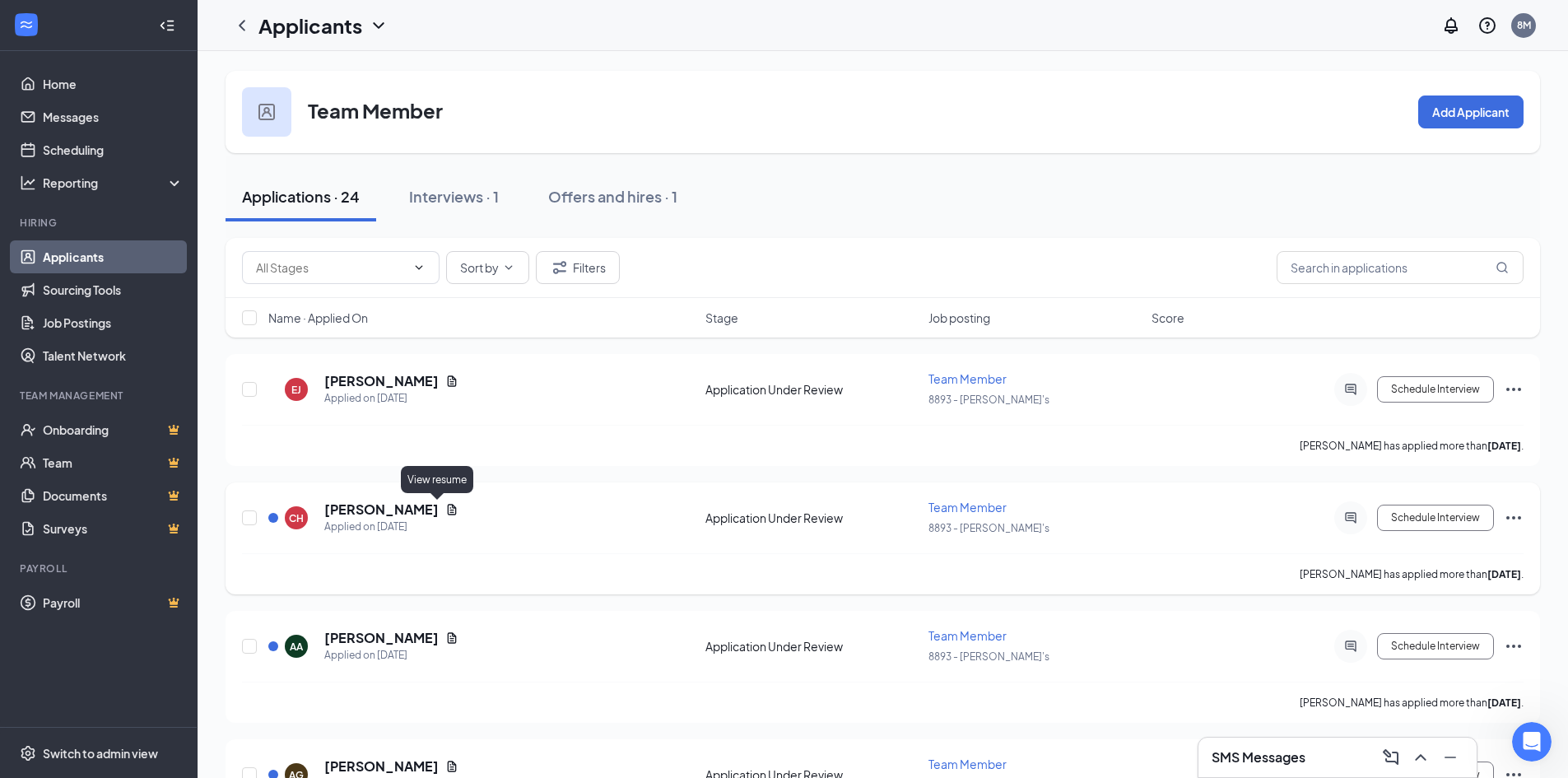
click at [445, 511] on icon "Document" at bounding box center [451, 509] width 13 height 13
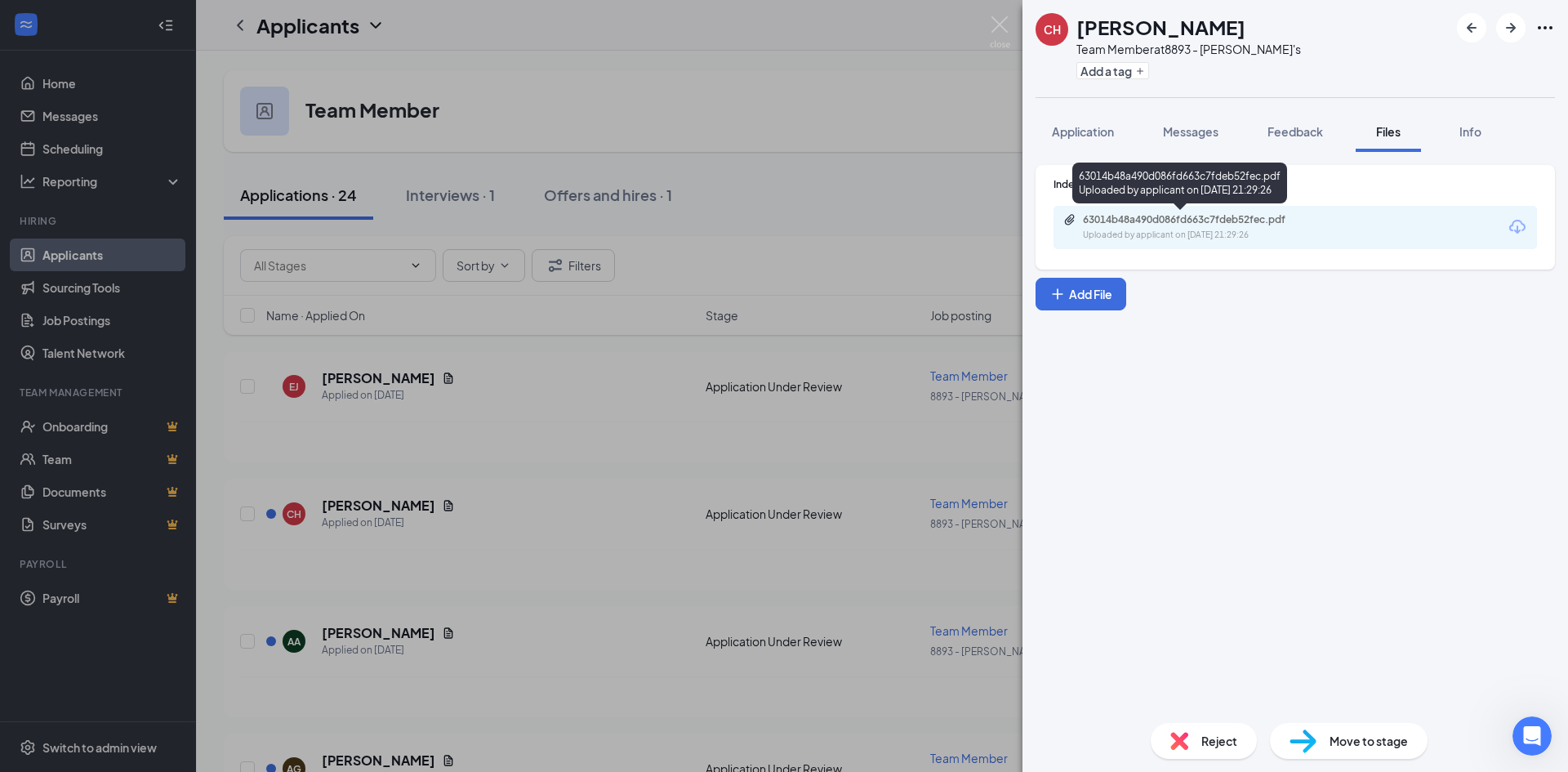
click at [1209, 231] on div "Uploaded by applicant on [DATE] 21:29:26" at bounding box center [1205, 235] width 245 height 13
click at [801, 11] on div "CH [PERSON_NAME] Team Member at 8893 - [PERSON_NAME]'s Add a tag Application Me…" at bounding box center [784, 386] width 1568 height 772
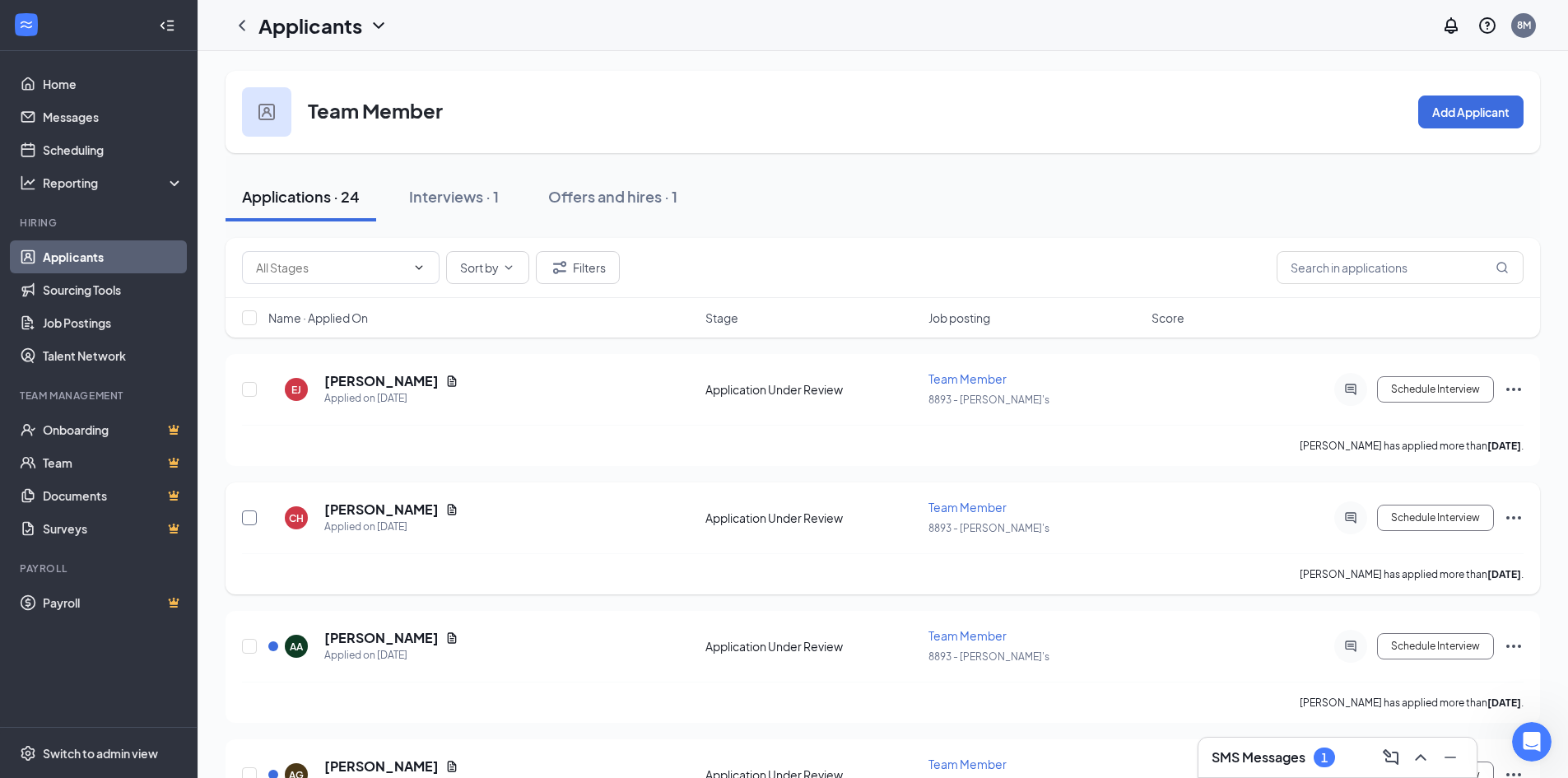
click at [255, 517] on input "checkbox" at bounding box center [249, 518] width 15 height 15
checkbox input "true"
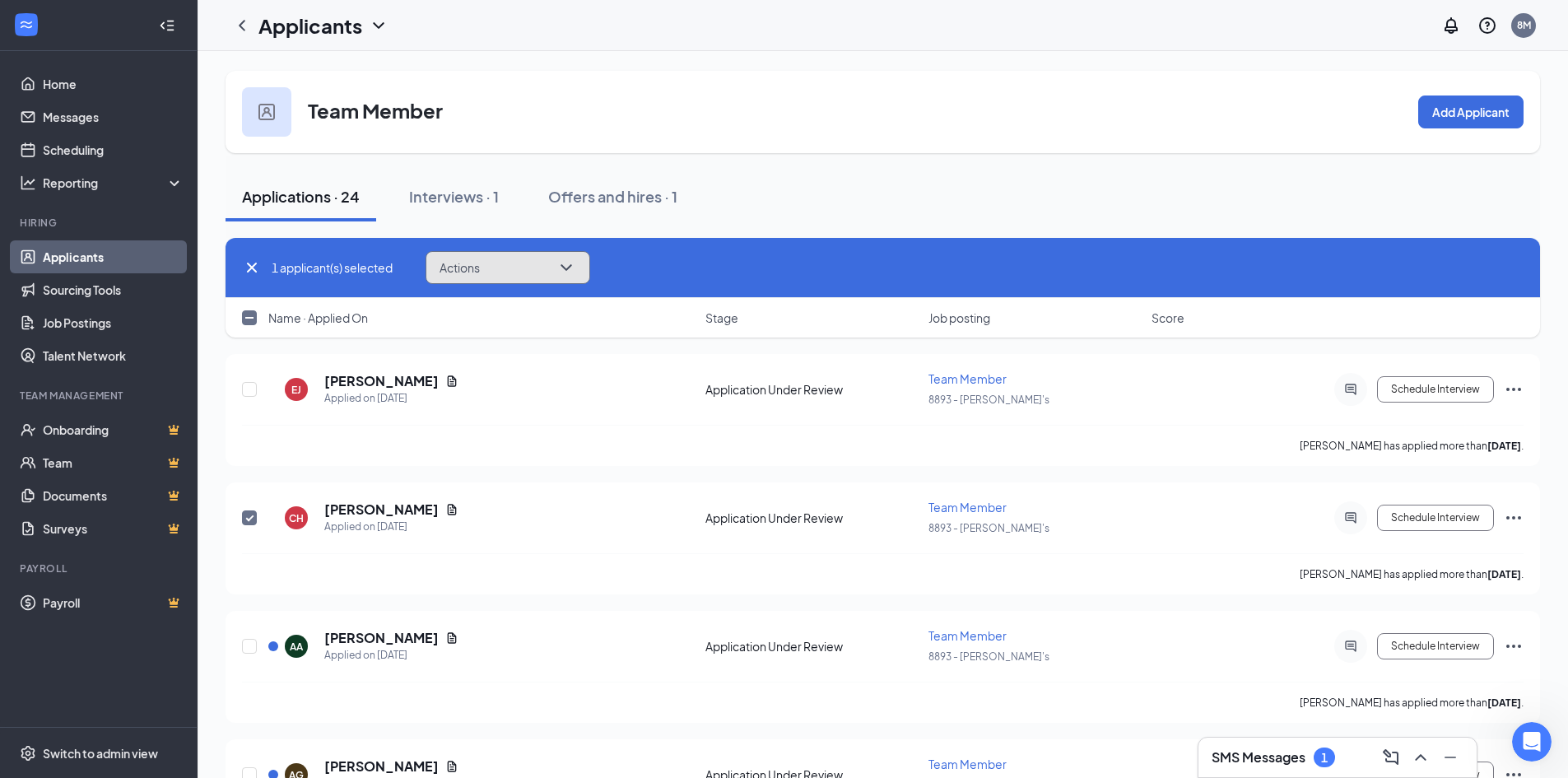
click at [576, 273] on icon "ChevronDown" at bounding box center [566, 267] width 20 height 20
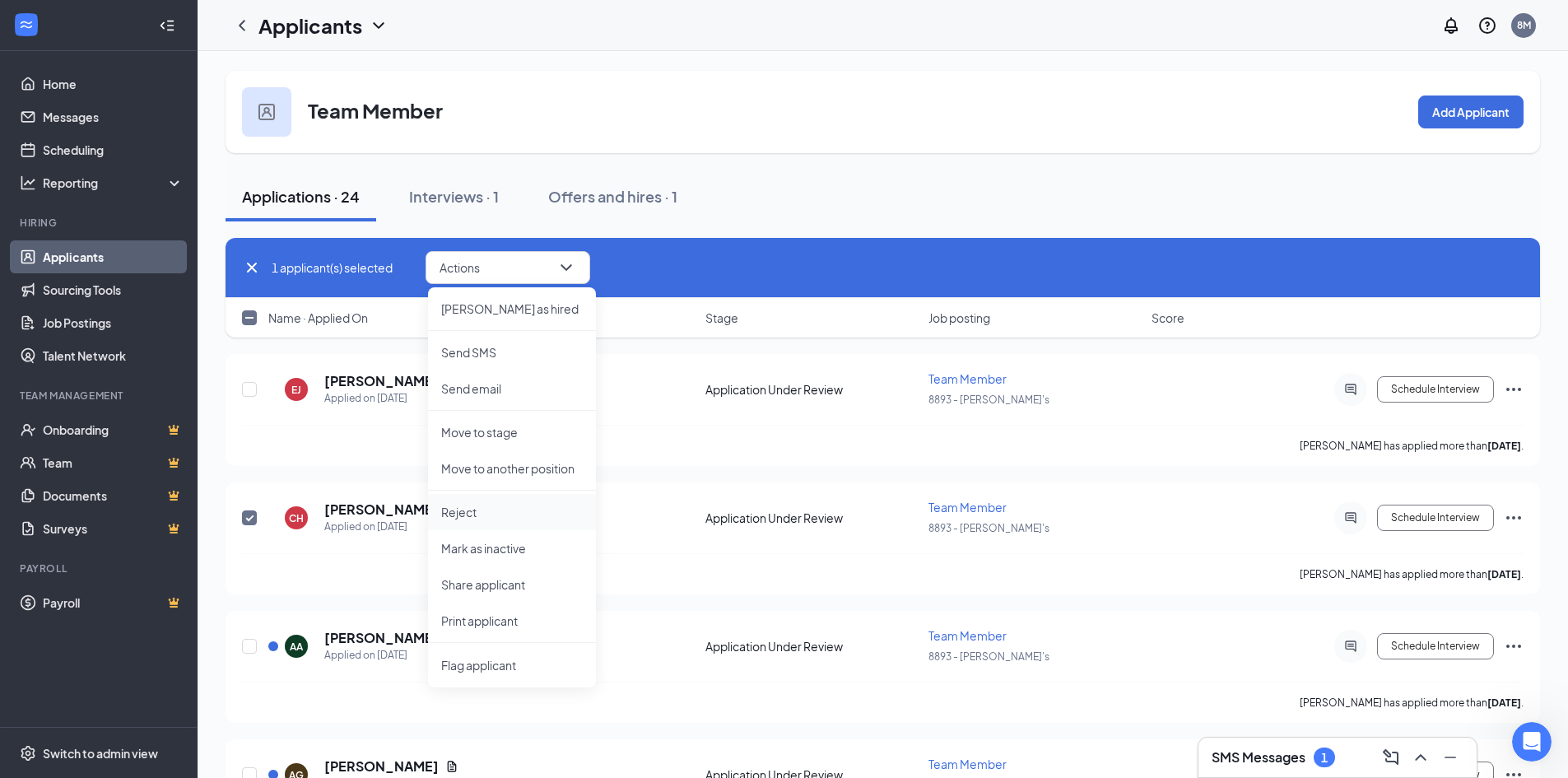
click at [485, 515] on p "Reject" at bounding box center [512, 511] width 142 height 17
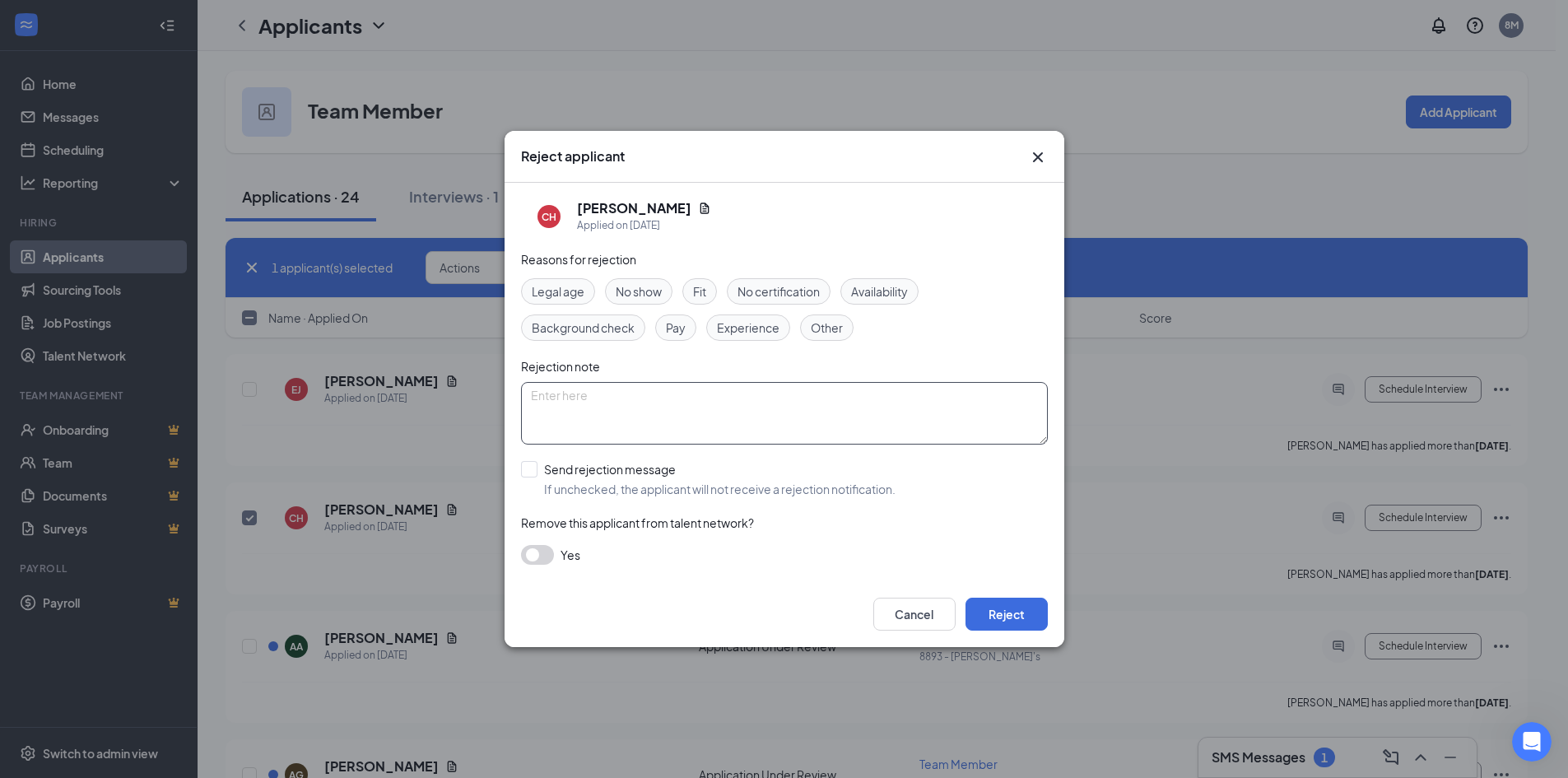
click at [637, 396] on textarea at bounding box center [784, 413] width 527 height 63
type textarea "wants to work with elderly or in an office and this is no office"
click at [760, 330] on span "Experience" at bounding box center [748, 327] width 63 height 18
click at [1004, 601] on button "Reject" at bounding box center [1007, 615] width 82 height 33
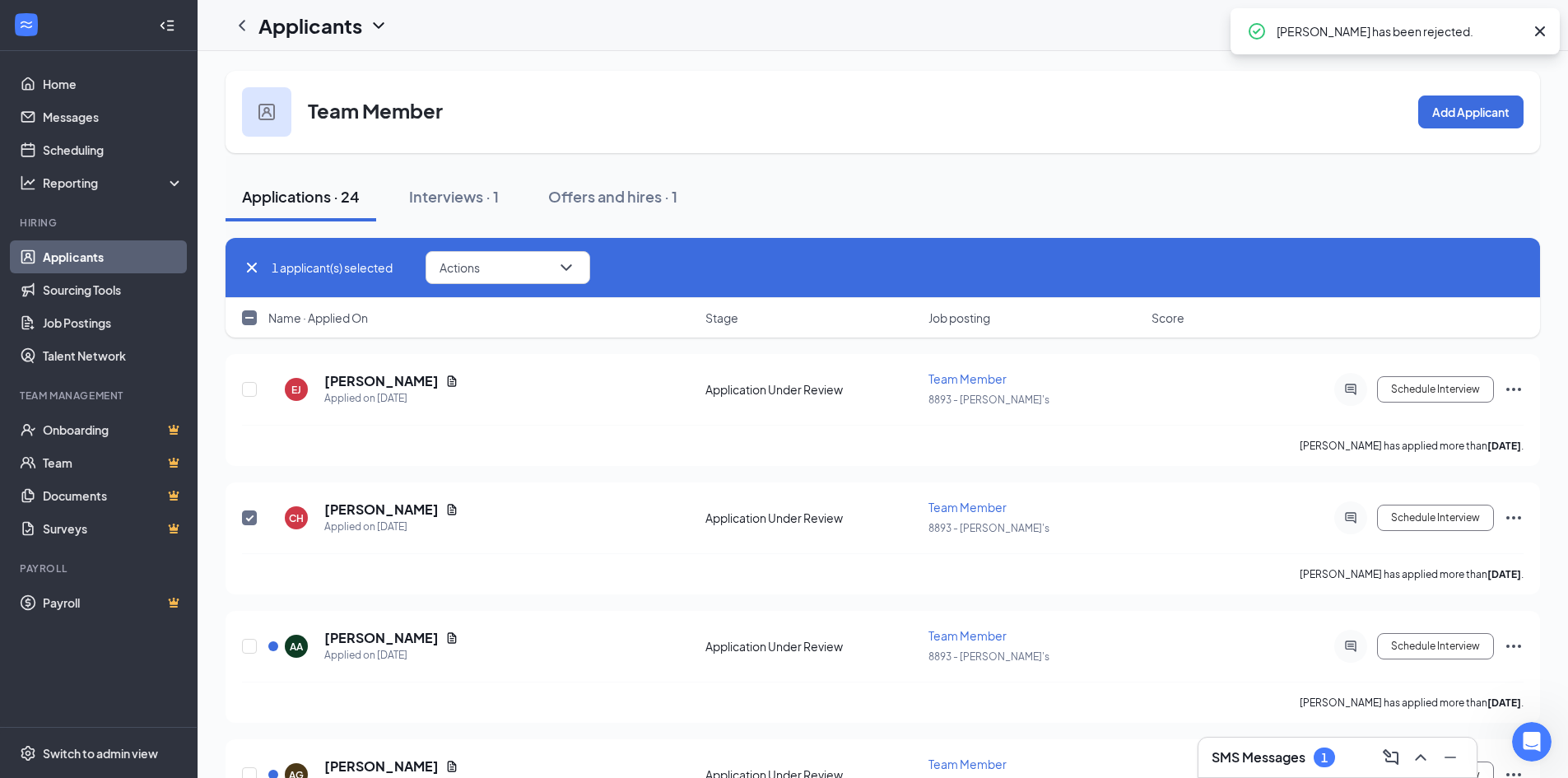
checkbox input "false"
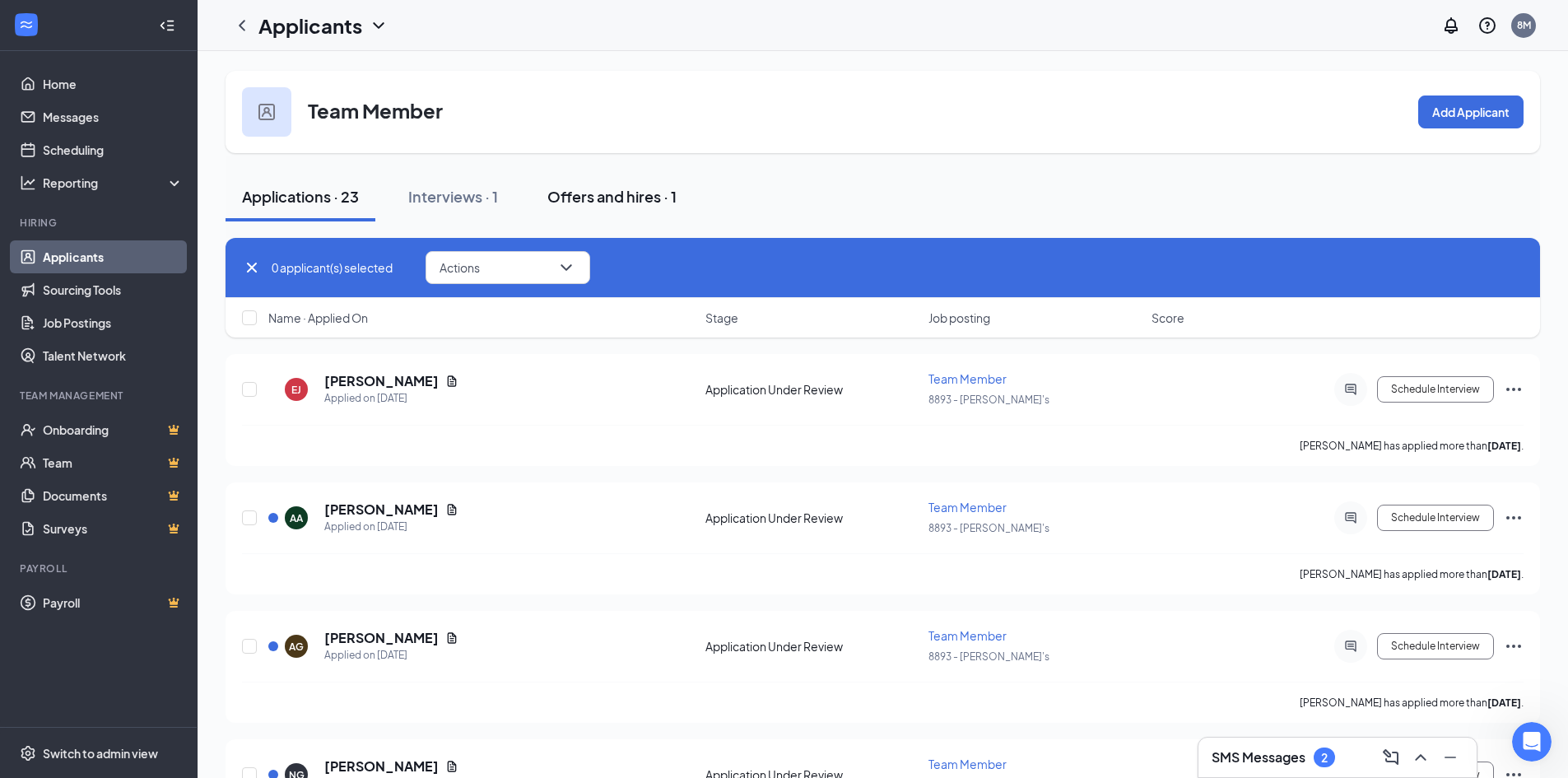
click at [621, 199] on div "Offers and hires · 1" at bounding box center [612, 197] width 129 height 21
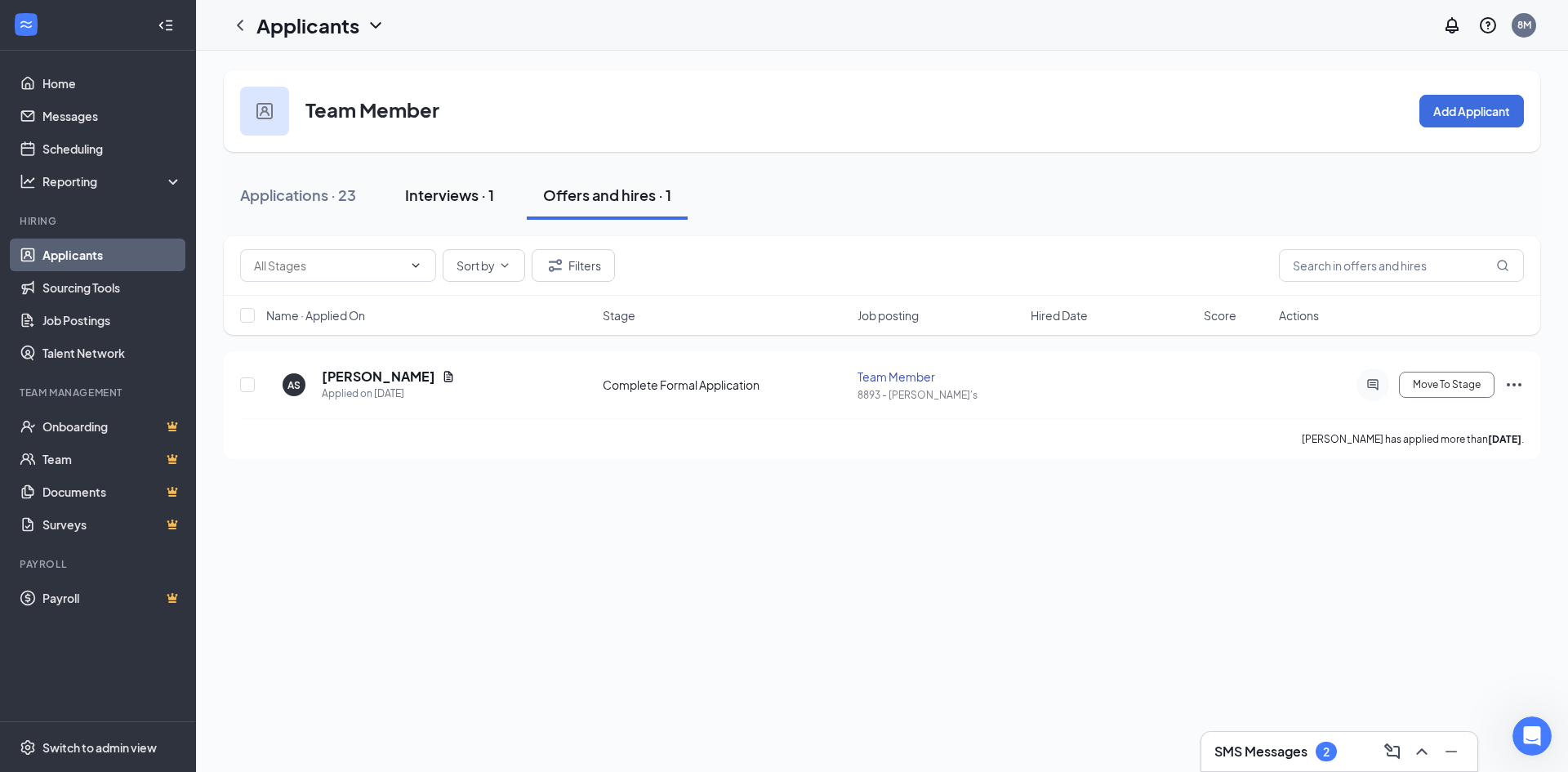
click at [431, 197] on div "Interviews · 1" at bounding box center [449, 195] width 89 height 21
click at [565, 193] on div "Offers and hires · 1" at bounding box center [607, 195] width 128 height 21
click at [310, 193] on div "Applications · 23" at bounding box center [298, 195] width 116 height 21
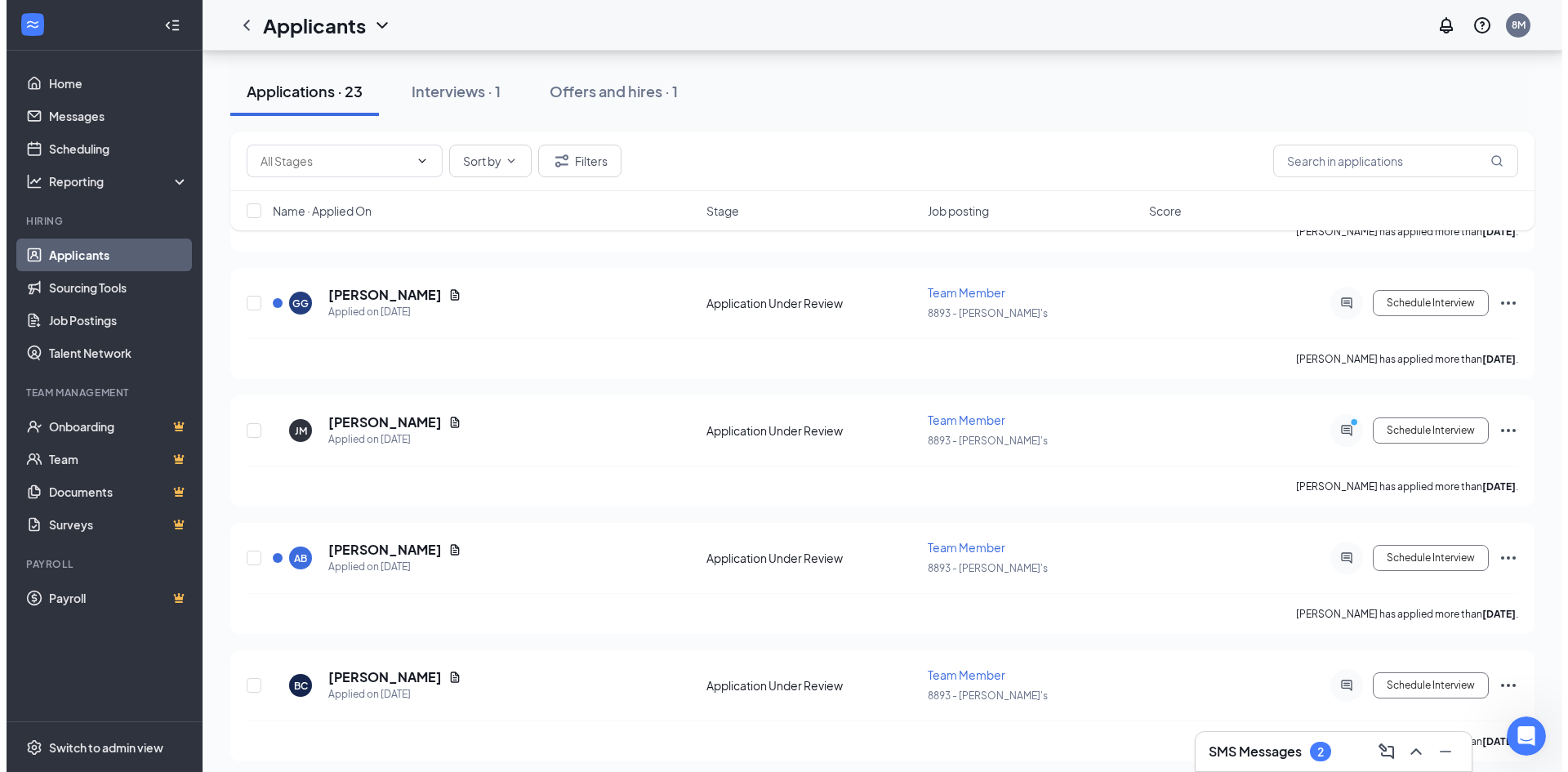
scroll to position [980, 0]
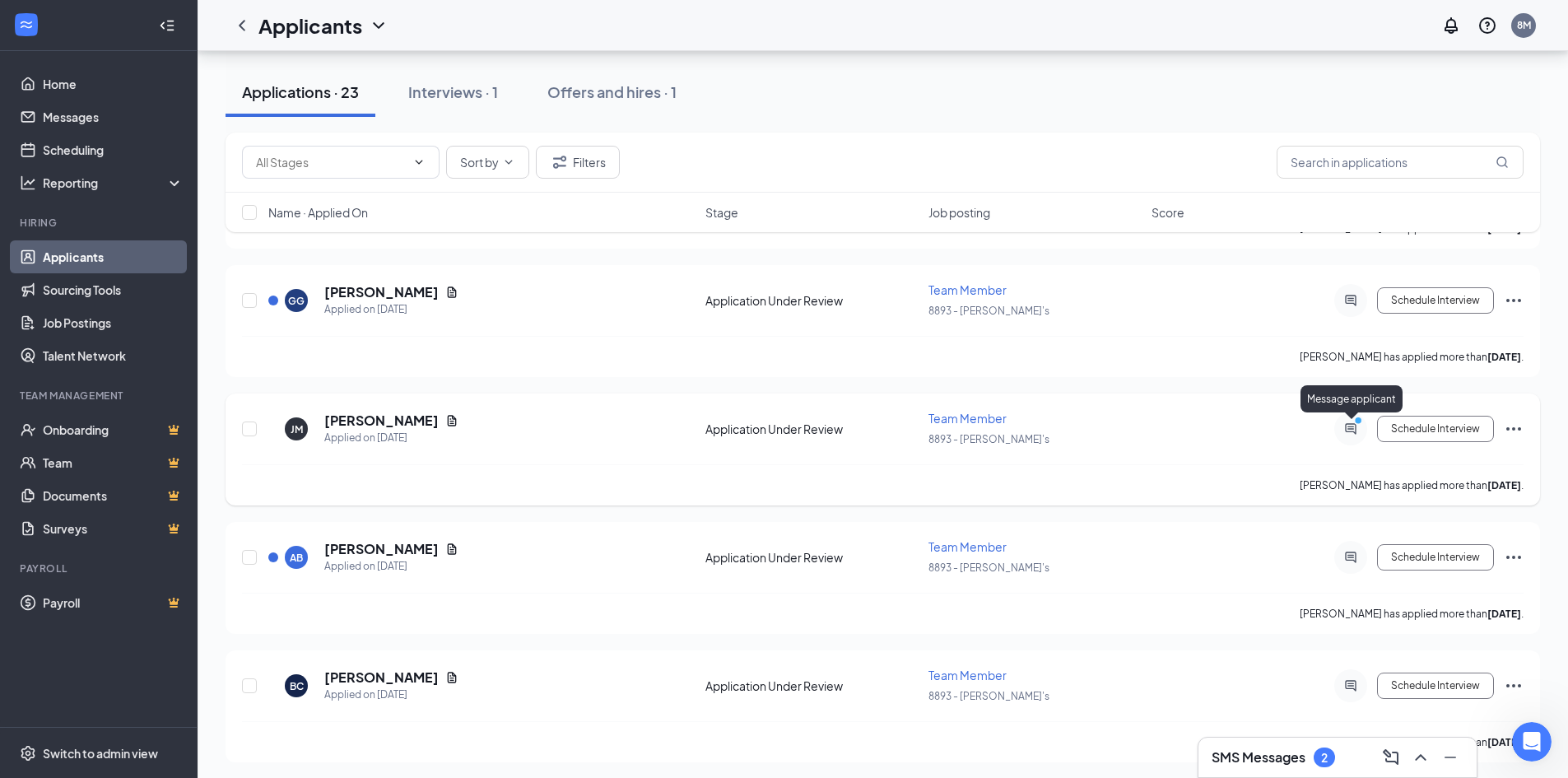
click at [1352, 426] on icon "PrimaryDot" at bounding box center [1360, 422] width 20 height 13
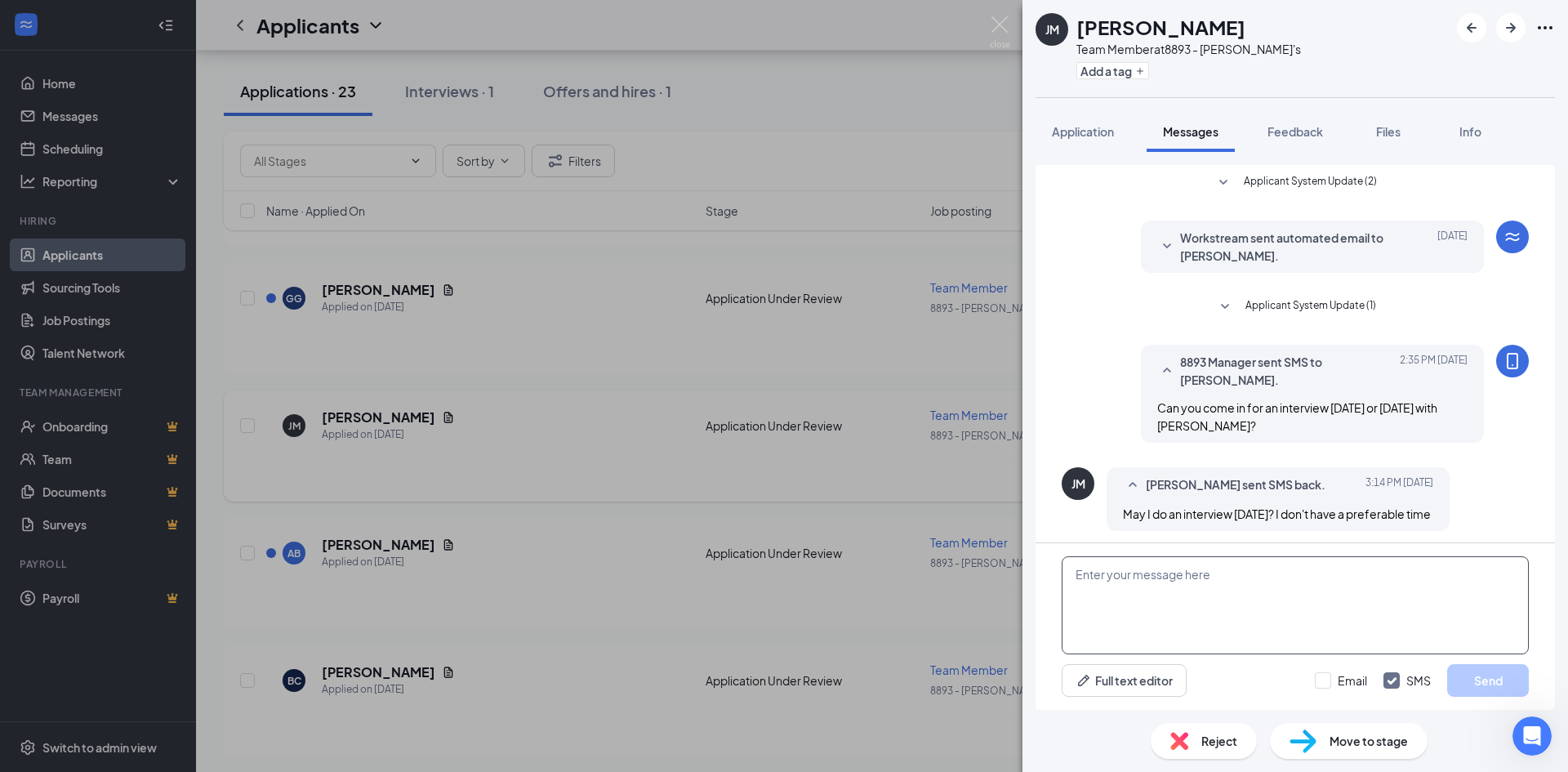
click at [1224, 585] on textarea at bounding box center [1295, 605] width 467 height 98
type textarea "[DATE] at 9am is fine."
click at [1518, 692] on button "Send" at bounding box center [1488, 681] width 82 height 33
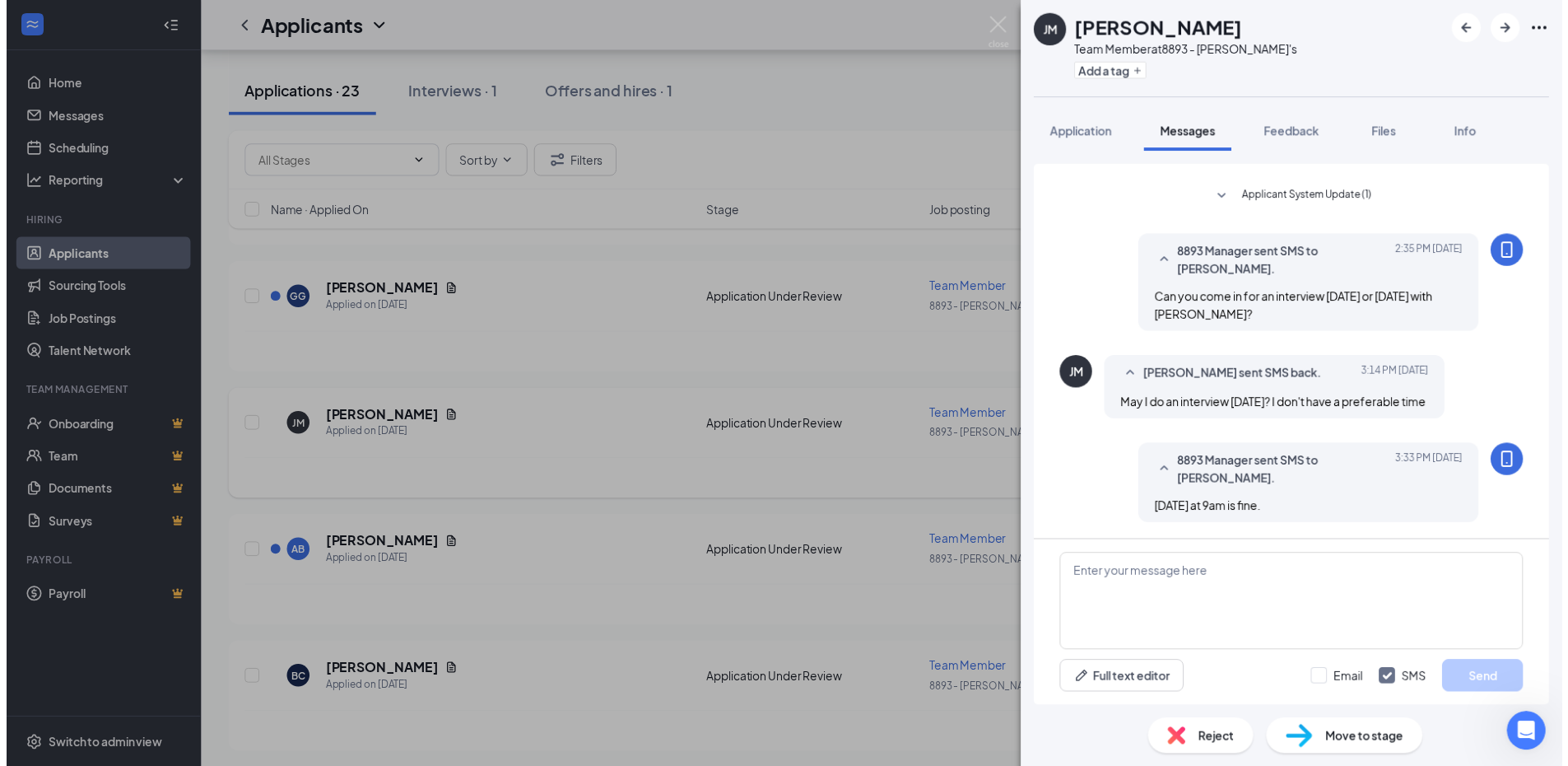
scroll to position [129, 0]
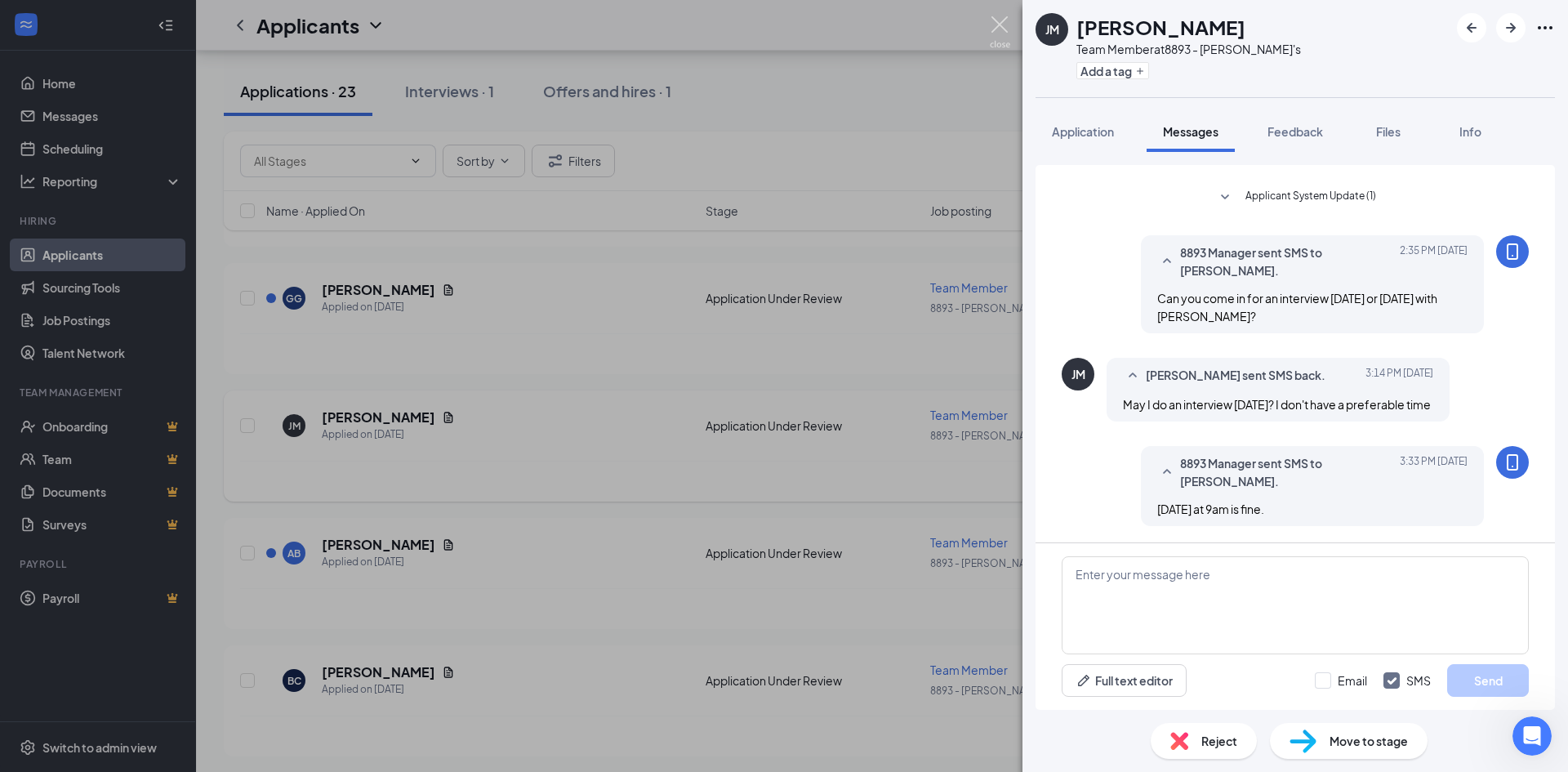
click at [1000, 27] on img at bounding box center [1000, 32] width 21 height 32
